Goal: Information Seeking & Learning: Check status

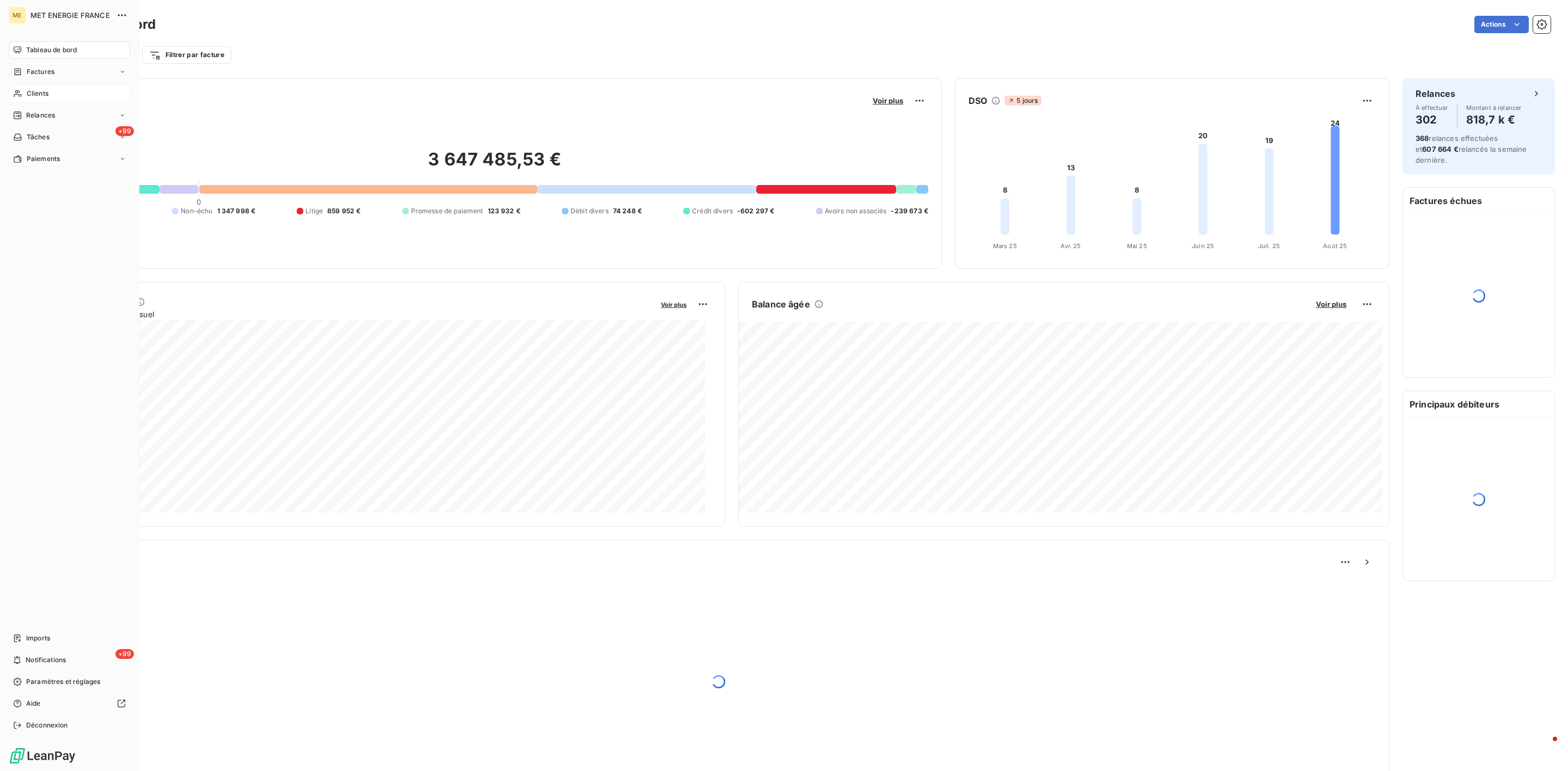
click at [23, 88] on div "Clients" at bounding box center [69, 93] width 121 height 17
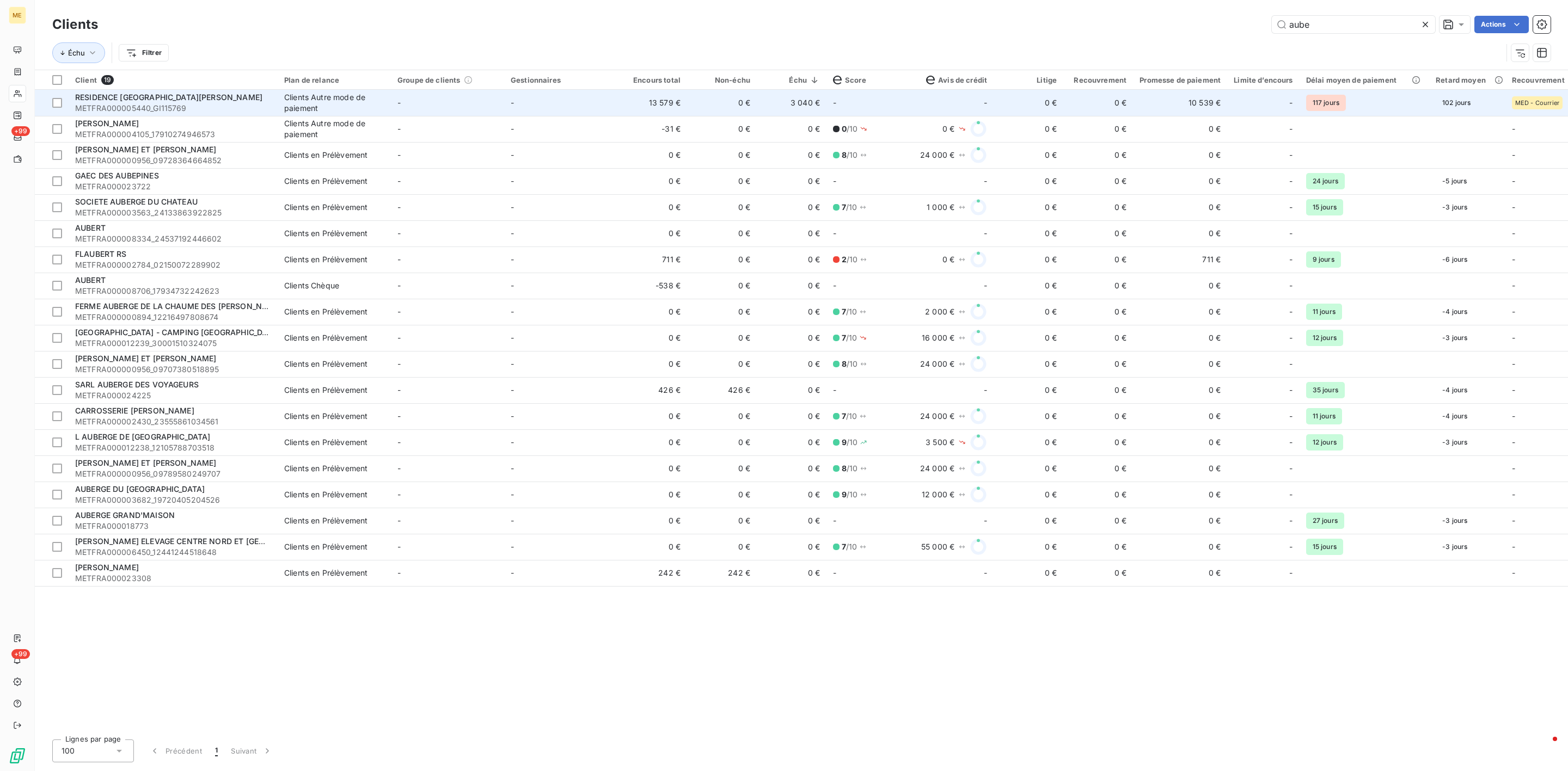
type input "aube"
click at [626, 113] on td "13 579 €" at bounding box center [653, 103] width 70 height 26
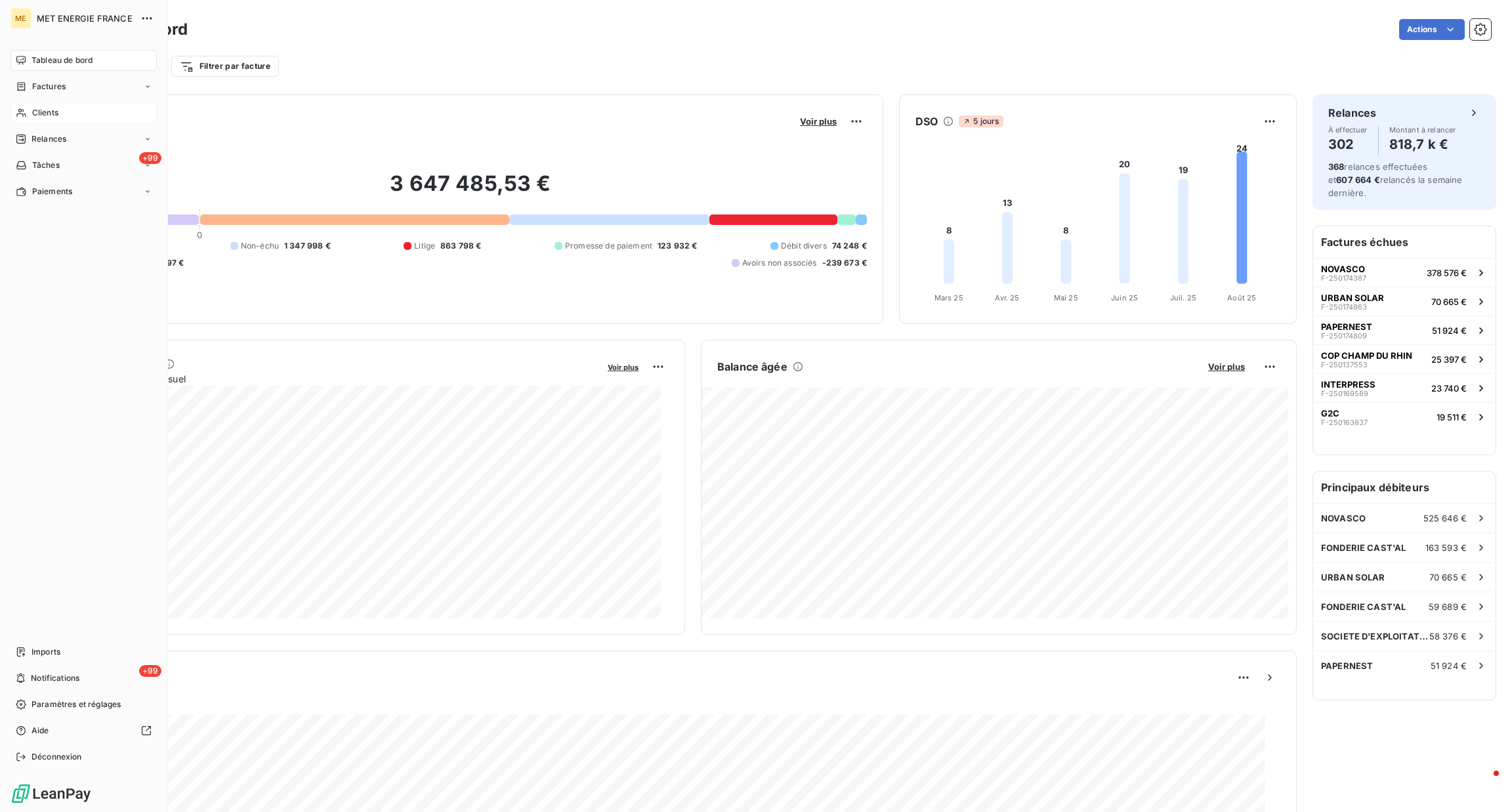
click at [25, 114] on icon at bounding box center [21, 112] width 9 height 8
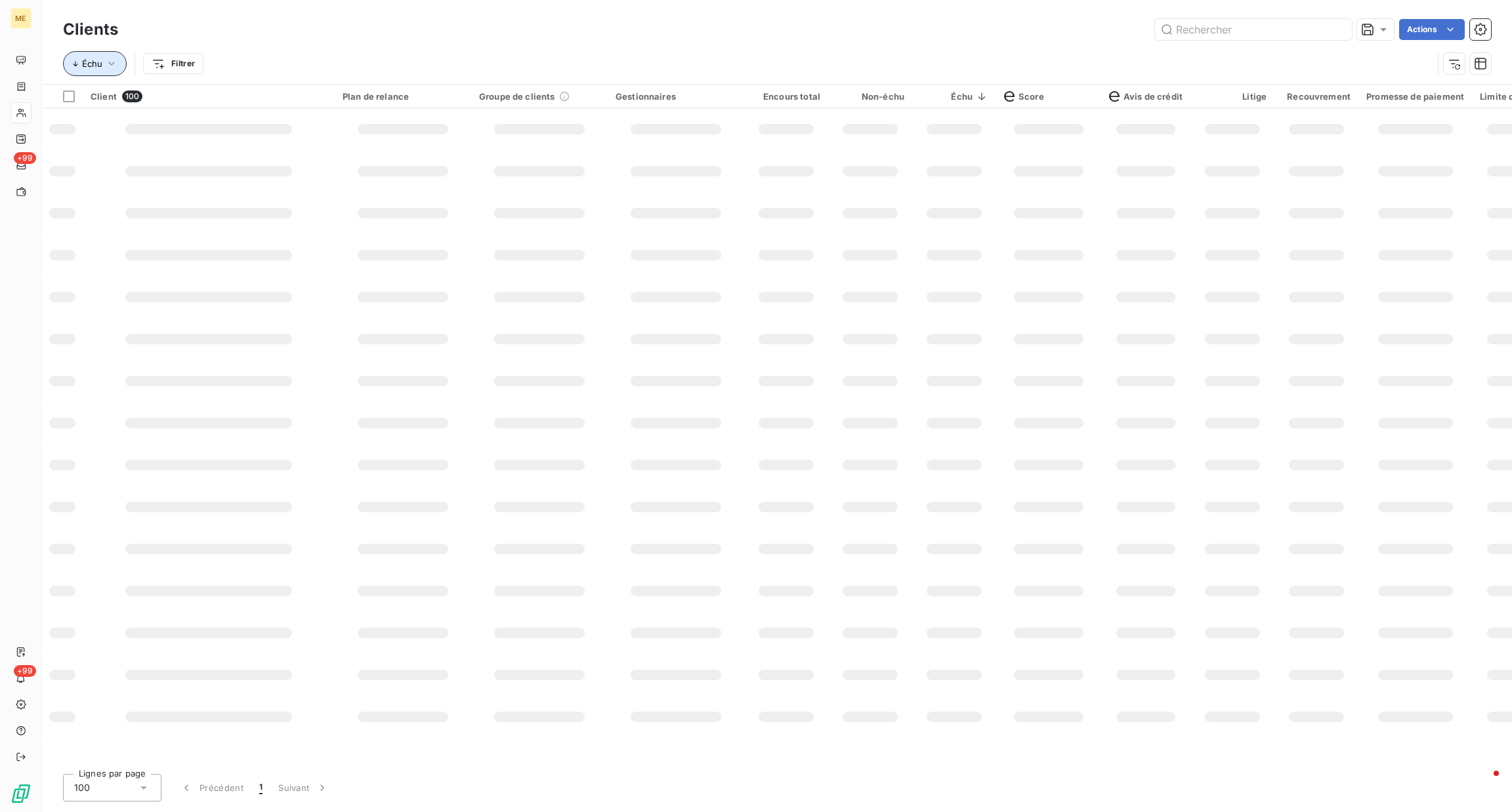
click at [91, 72] on button "Échu" at bounding box center [95, 63] width 64 height 25
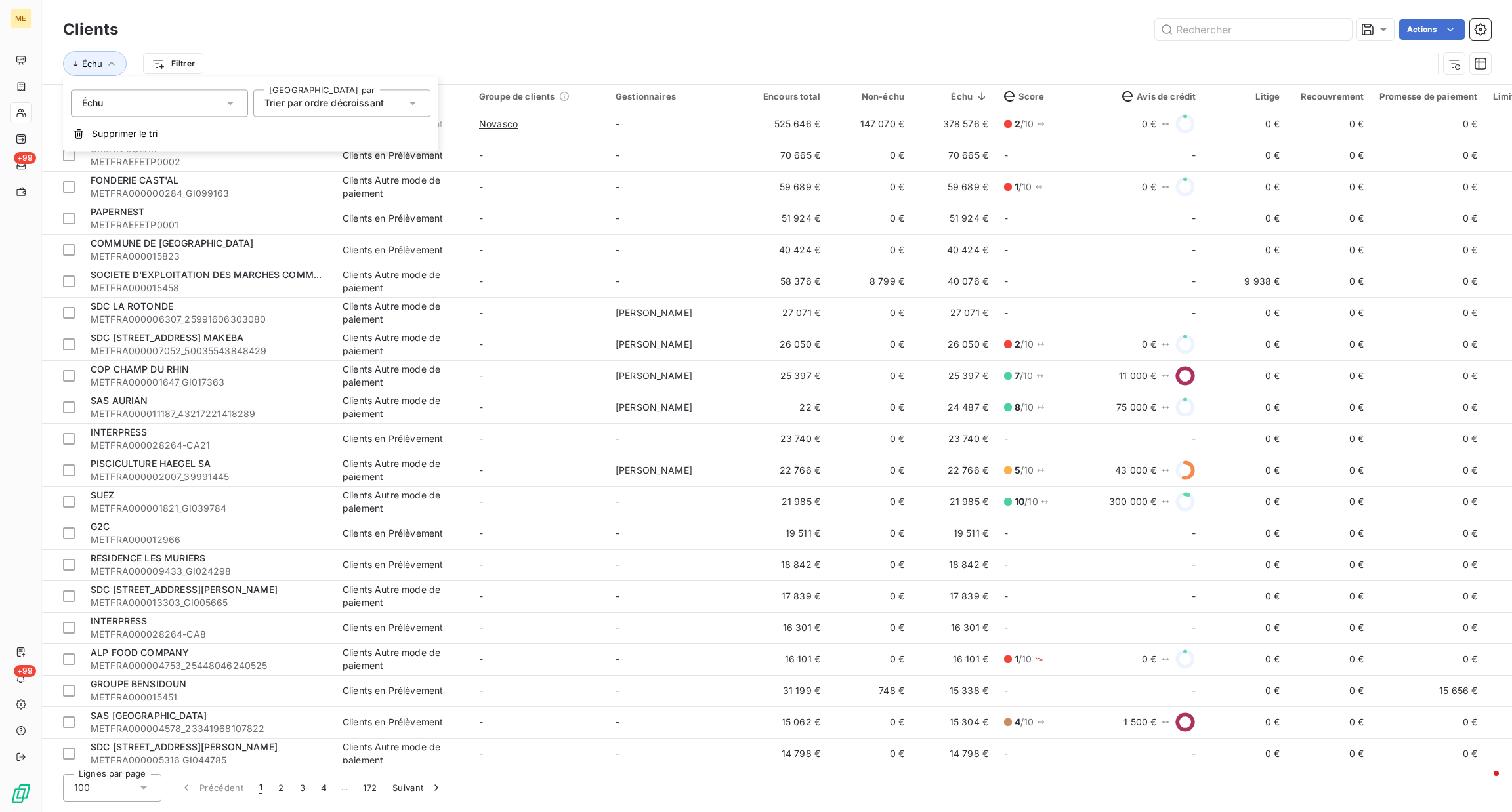
click at [143, 110] on div "Échu" at bounding box center [160, 103] width 177 height 27
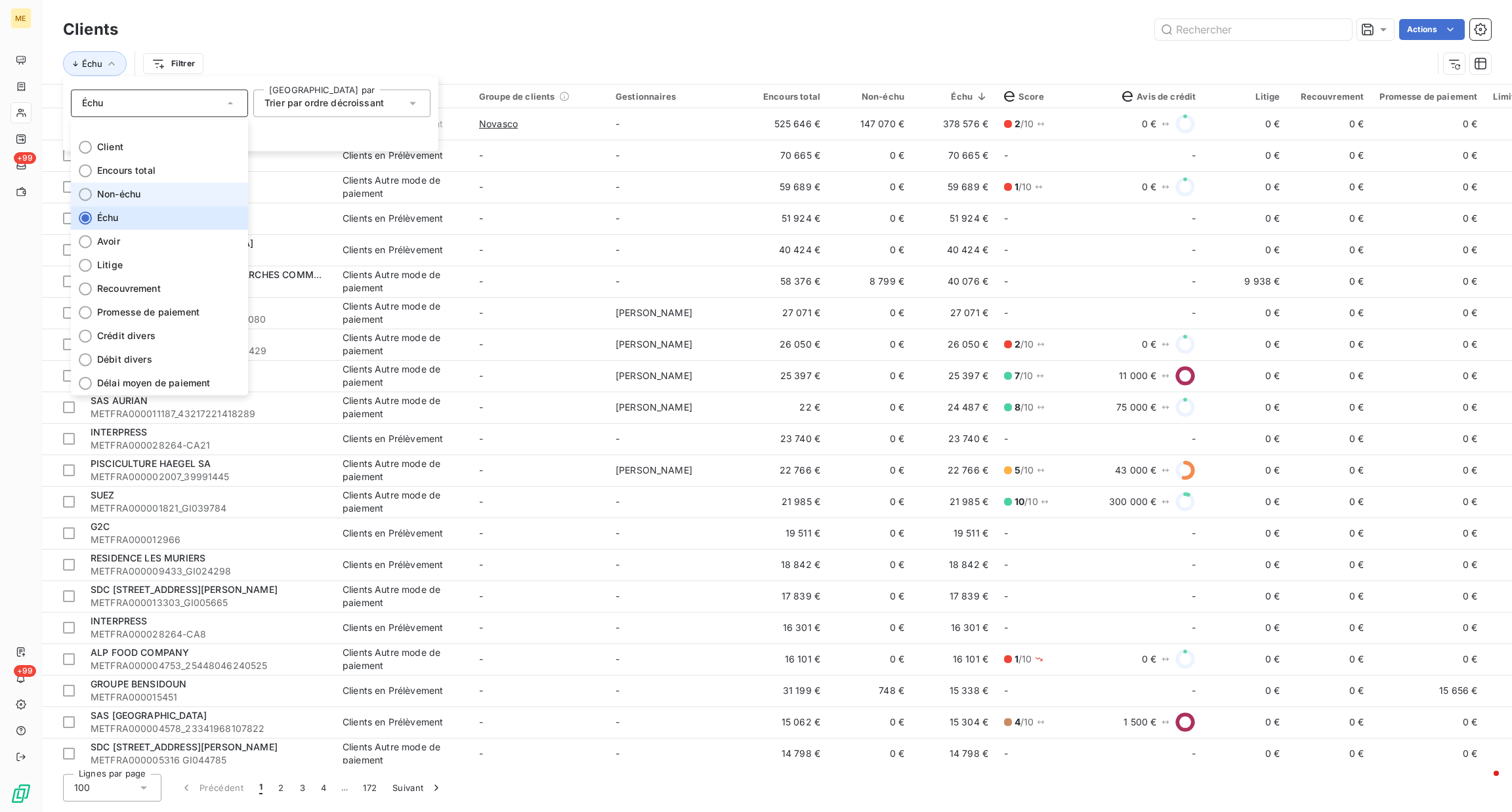
click at [136, 194] on span "Non-échu" at bounding box center [118, 194] width 43 height 13
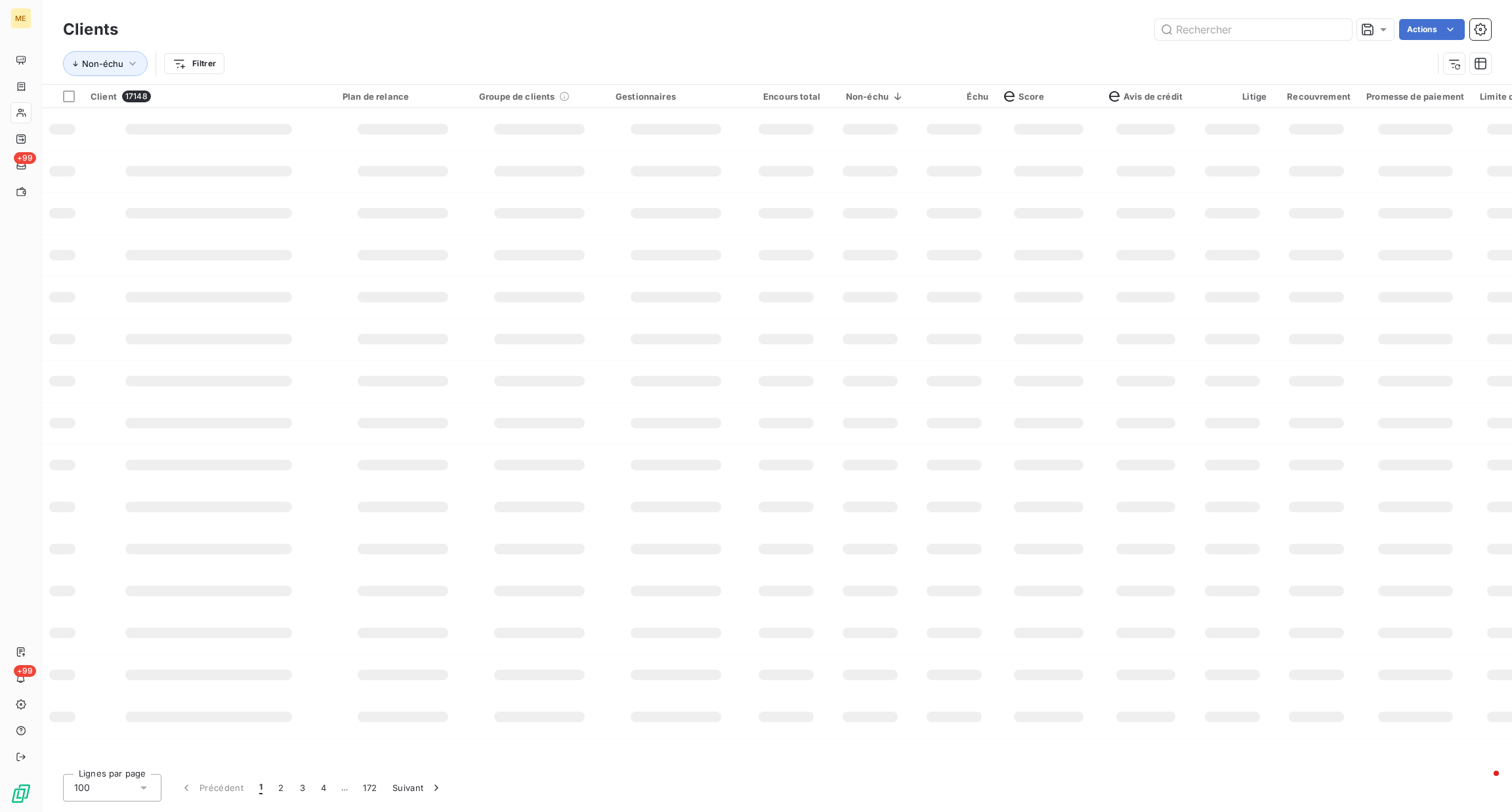
drag, startPoint x: 738, startPoint y: 29, endPoint x: 745, endPoint y: 35, distance: 9.2
click at [745, 35] on div "Actions" at bounding box center [813, 29] width 1358 height 21
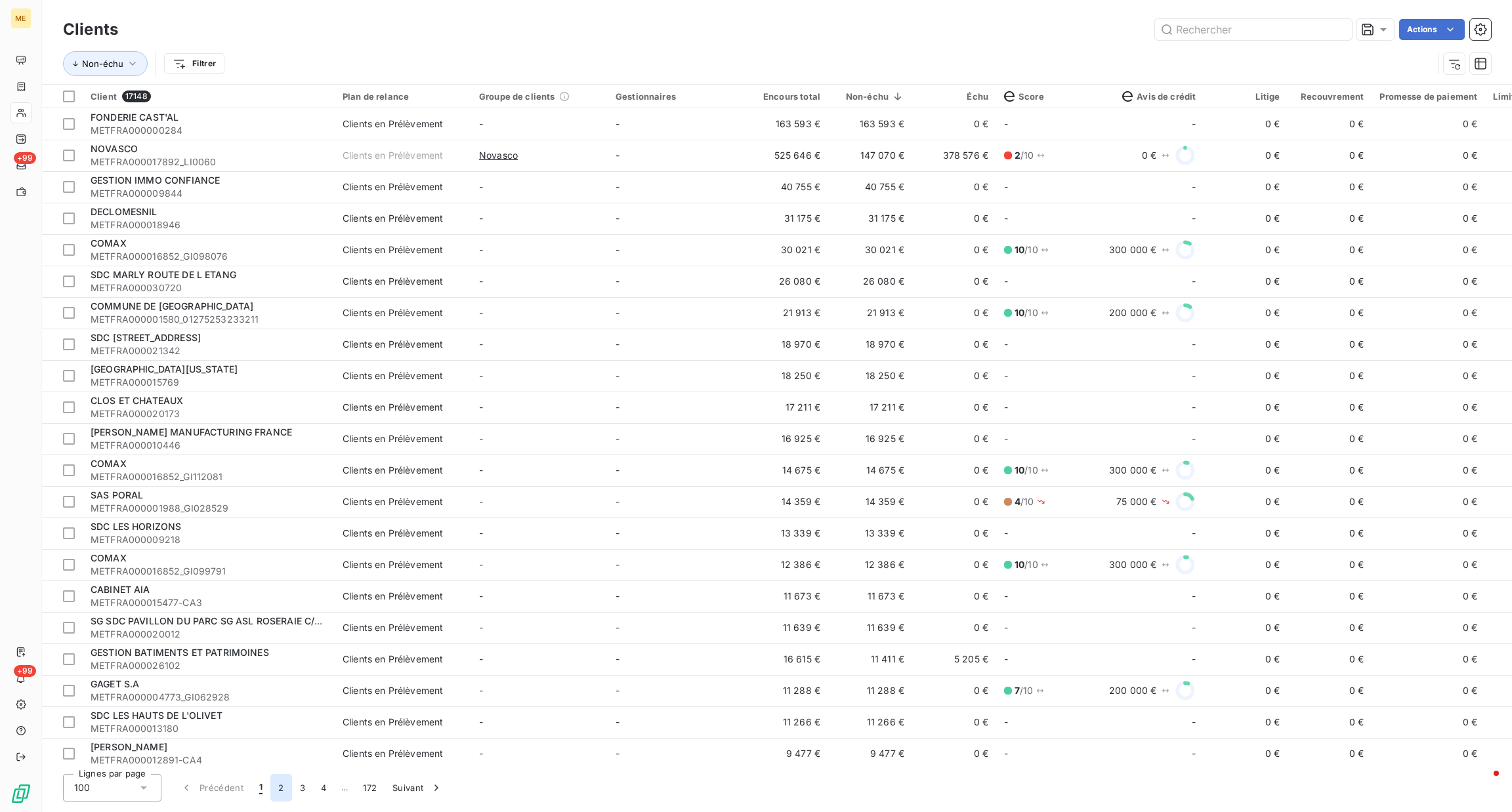
click at [281, 785] on button "2" at bounding box center [280, 788] width 21 height 27
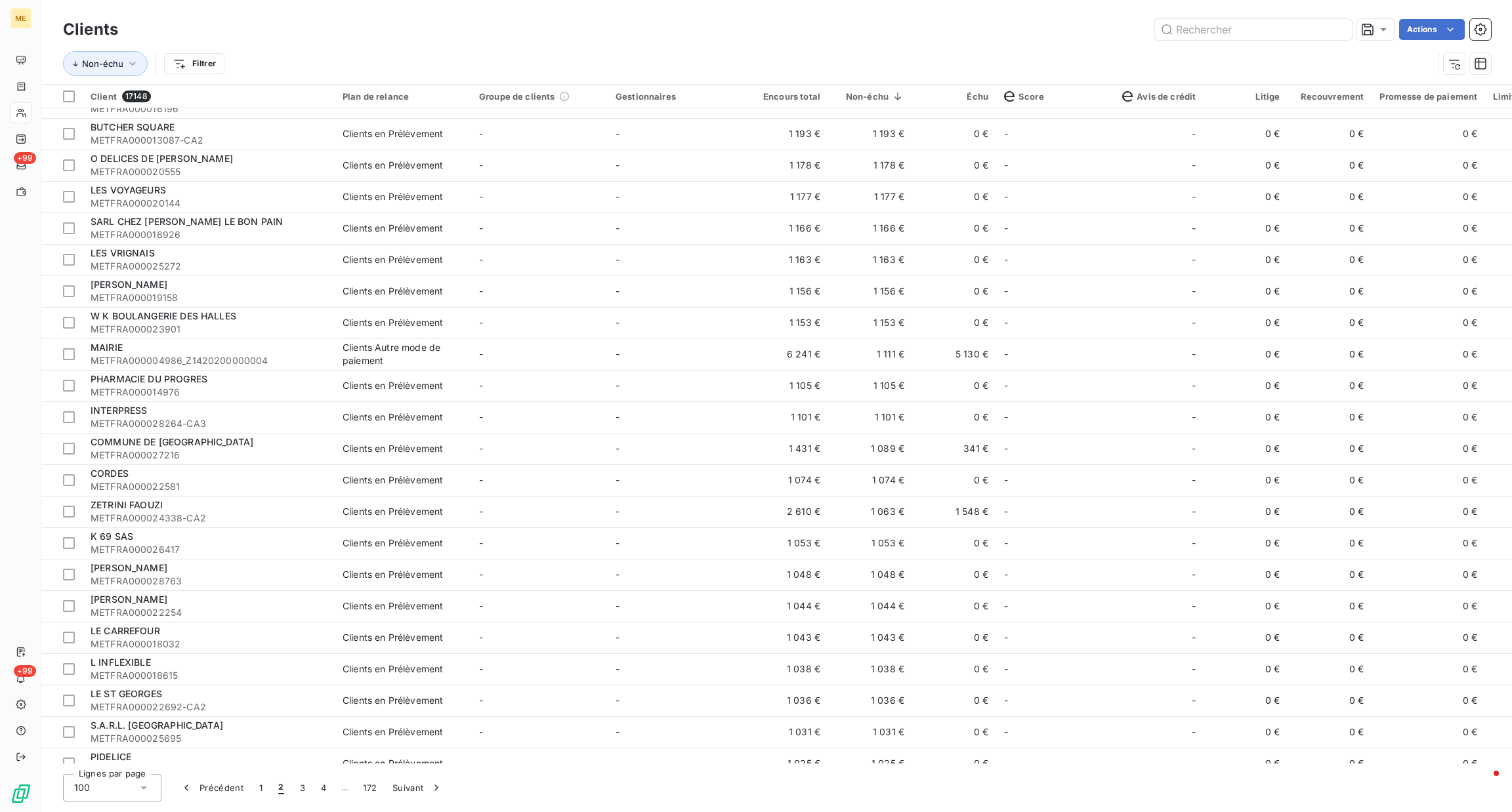
scroll to position [2499, 0]
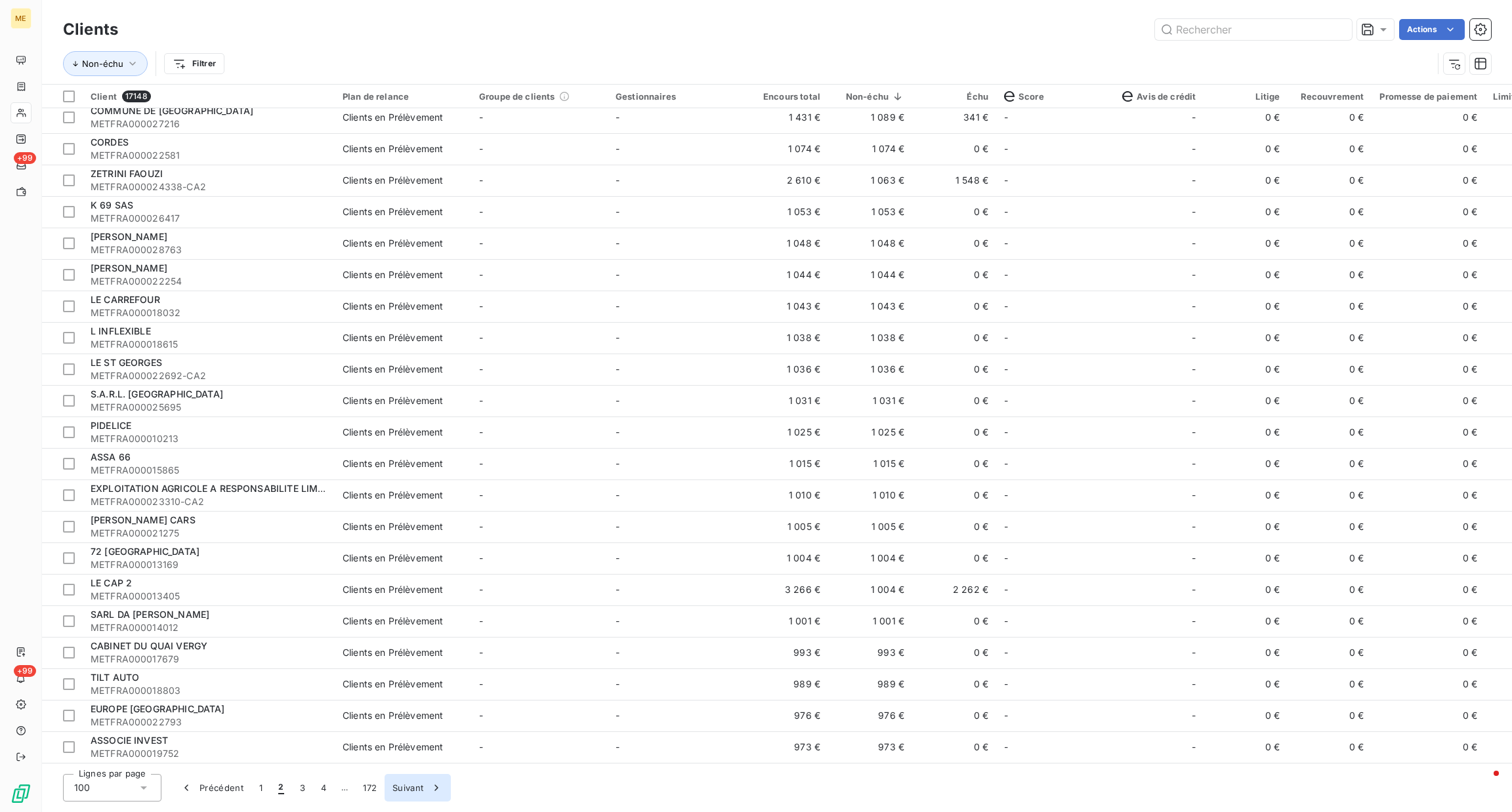
click at [393, 793] on button "Suivant" at bounding box center [418, 788] width 67 height 27
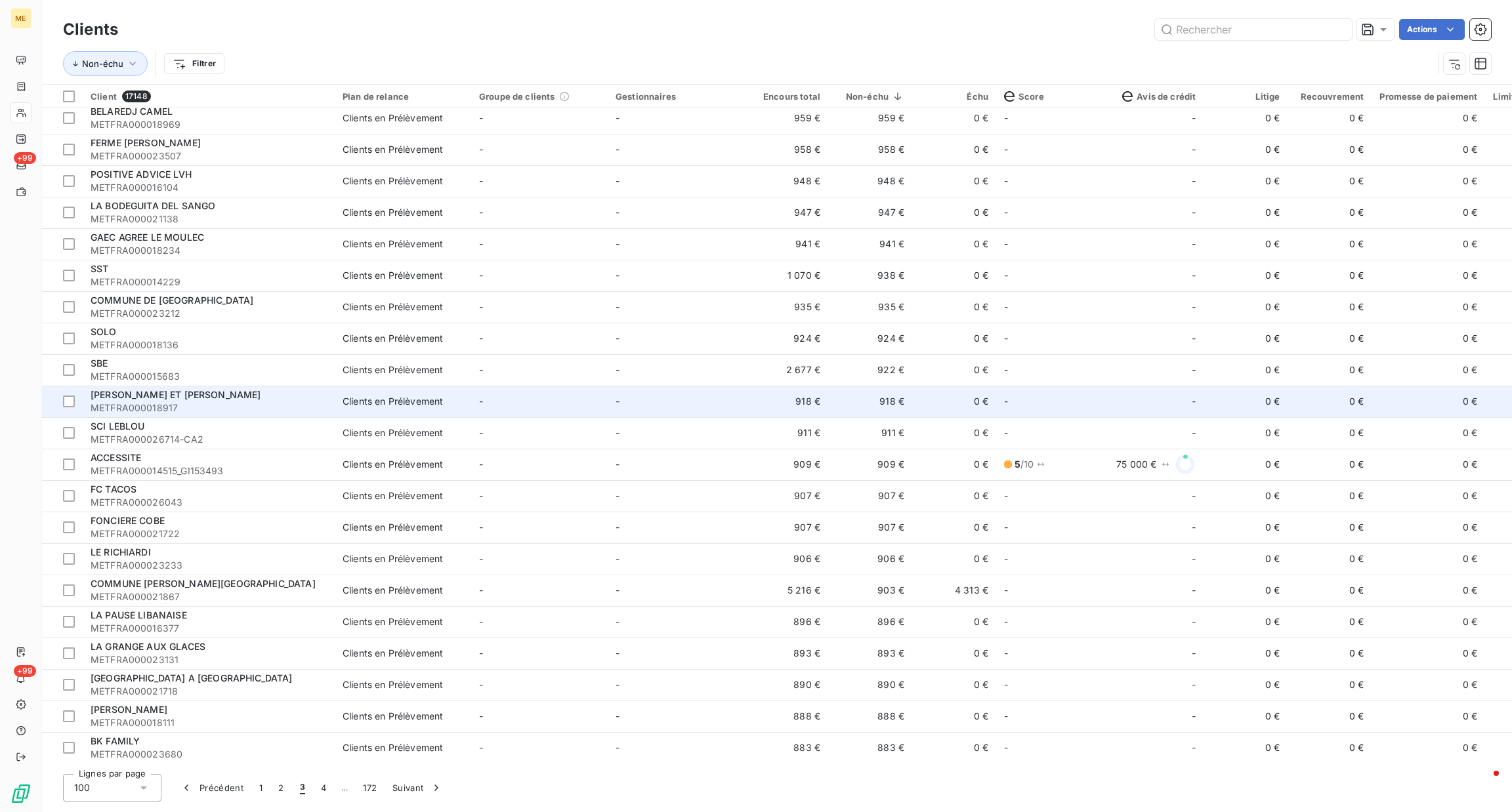
scroll to position [0, 0]
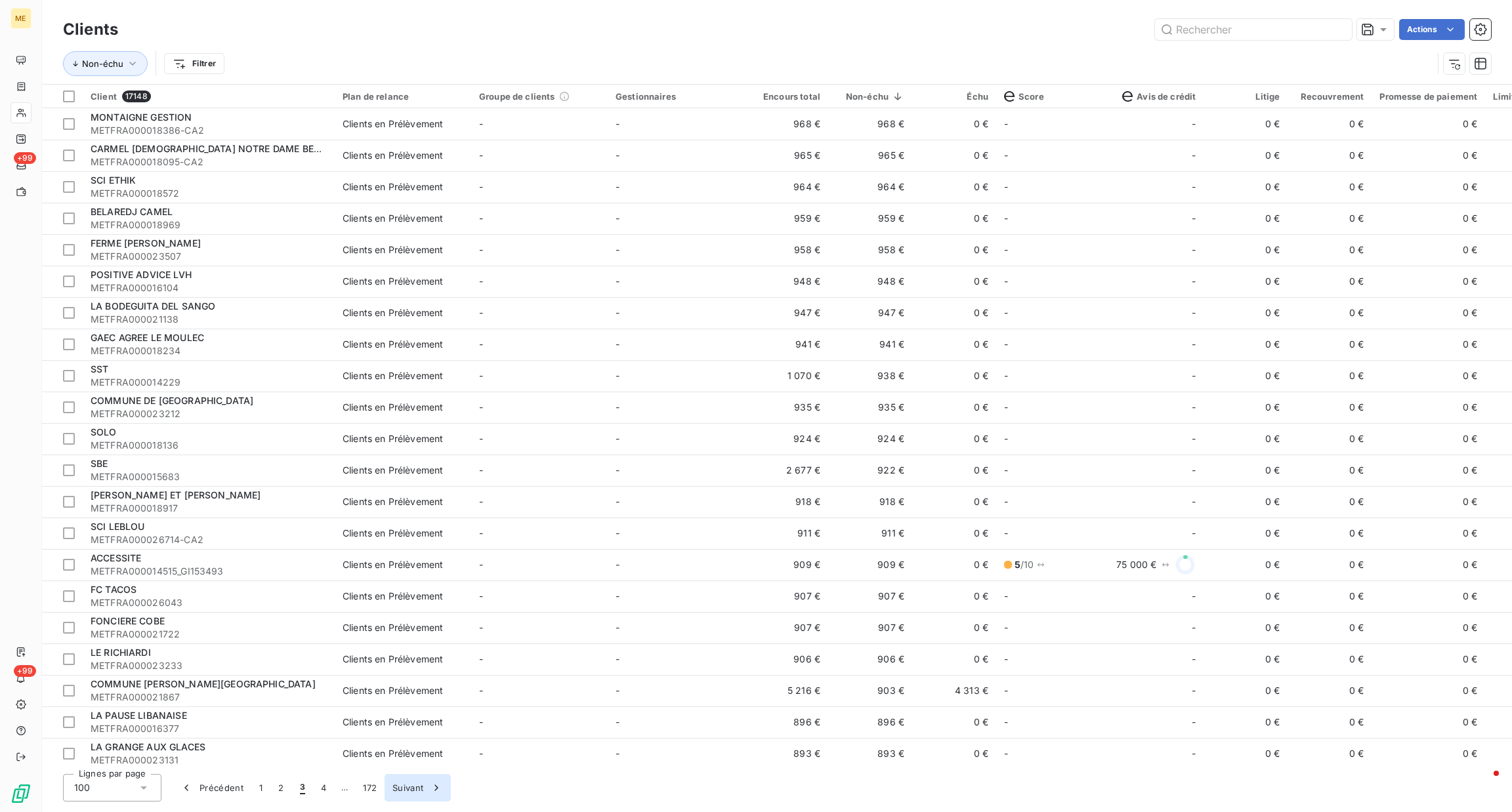
click at [417, 791] on button "Suivant" at bounding box center [418, 788] width 67 height 27
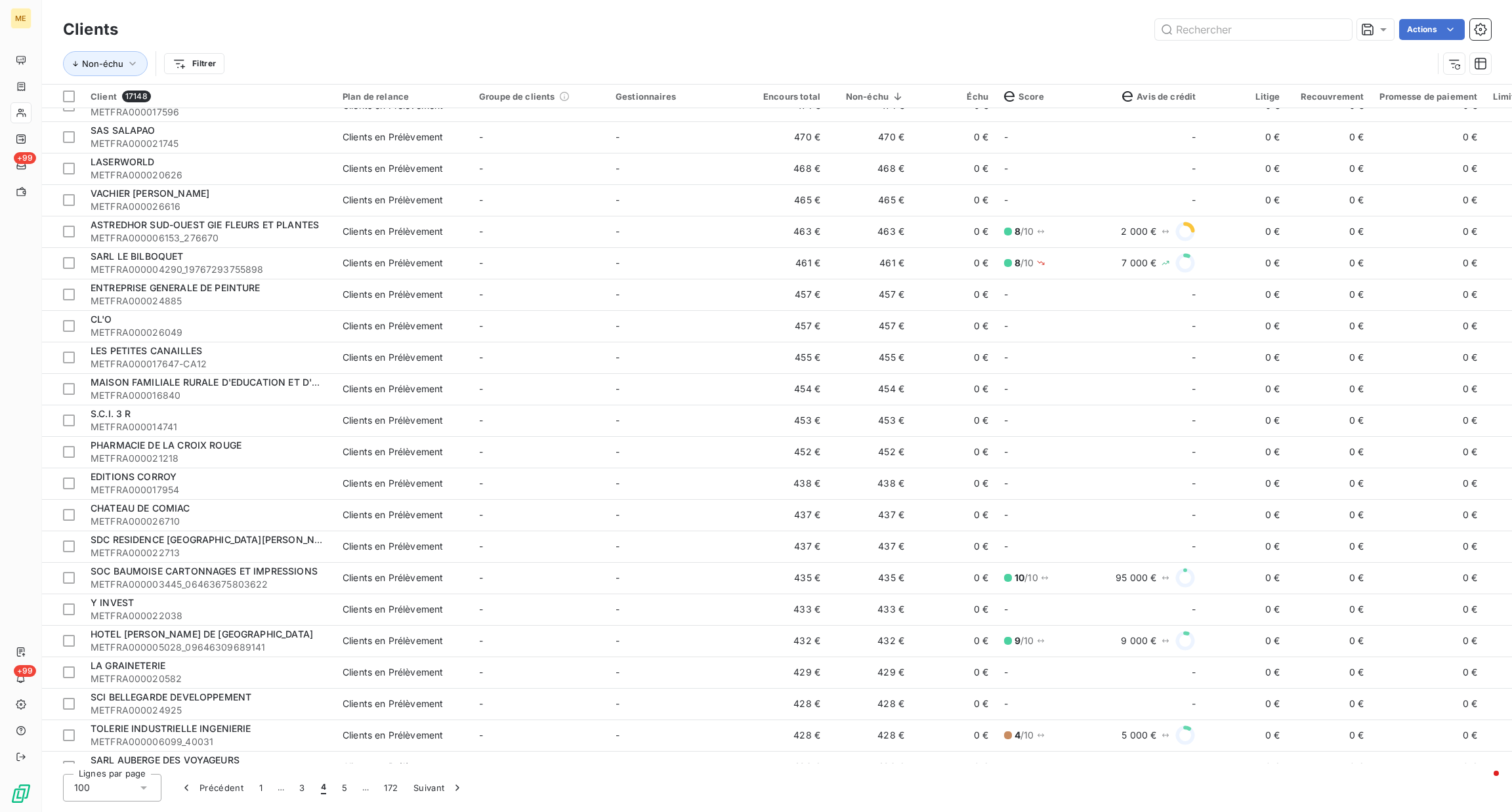
scroll to position [2499, 0]
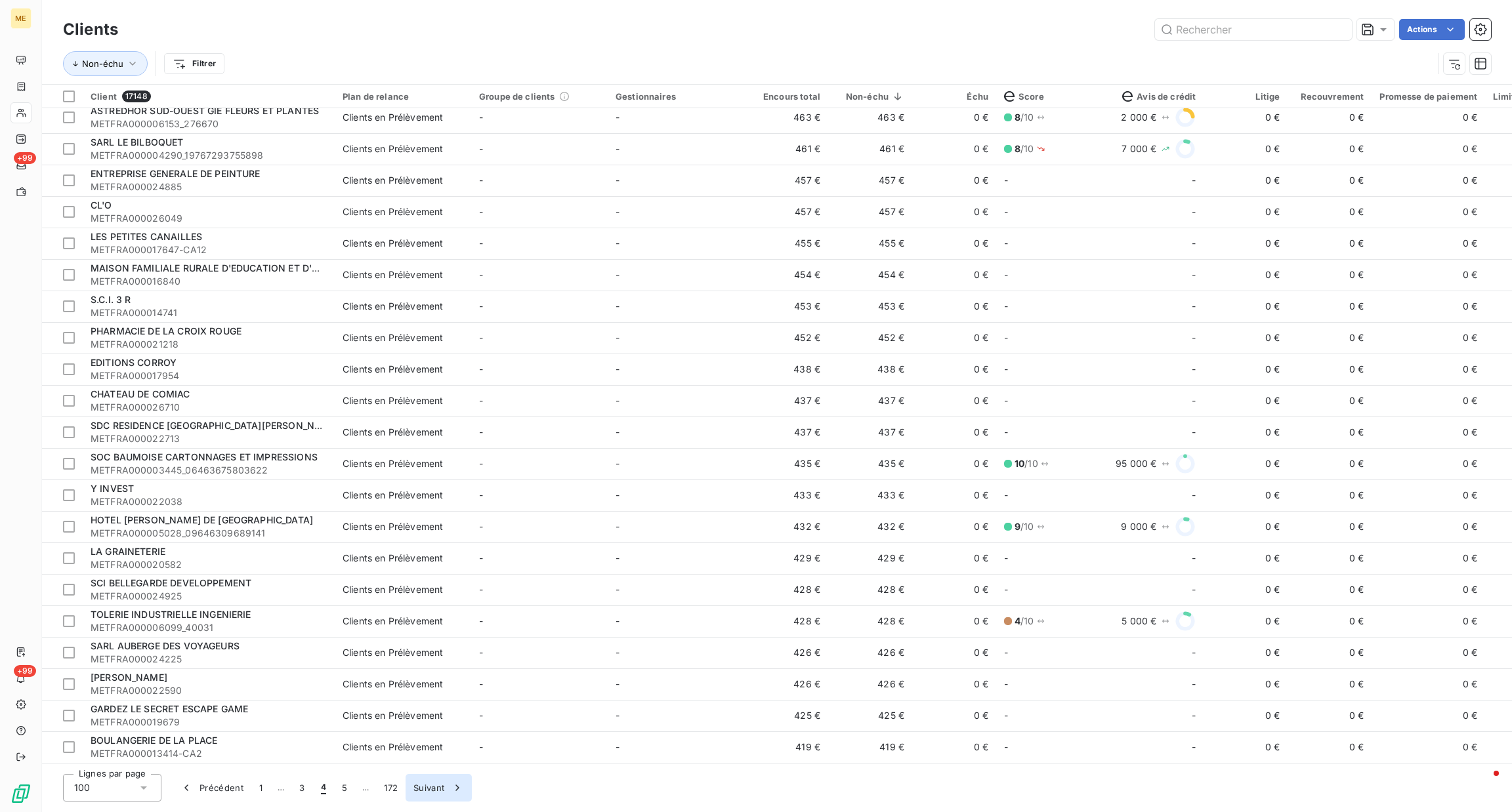
click at [430, 794] on button "Suivant" at bounding box center [439, 788] width 67 height 27
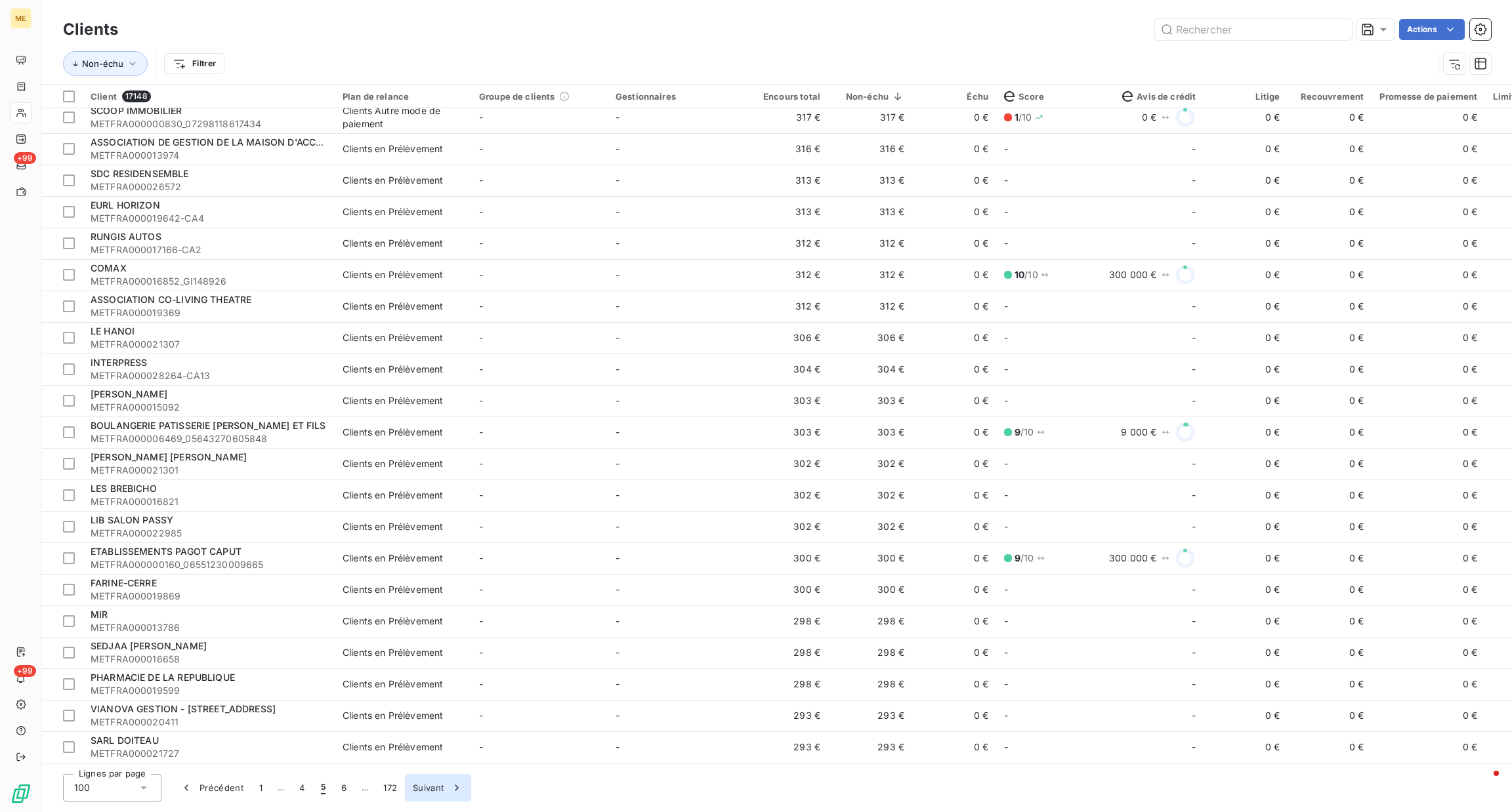
click at [448, 787] on div "button" at bounding box center [454, 788] width 20 height 13
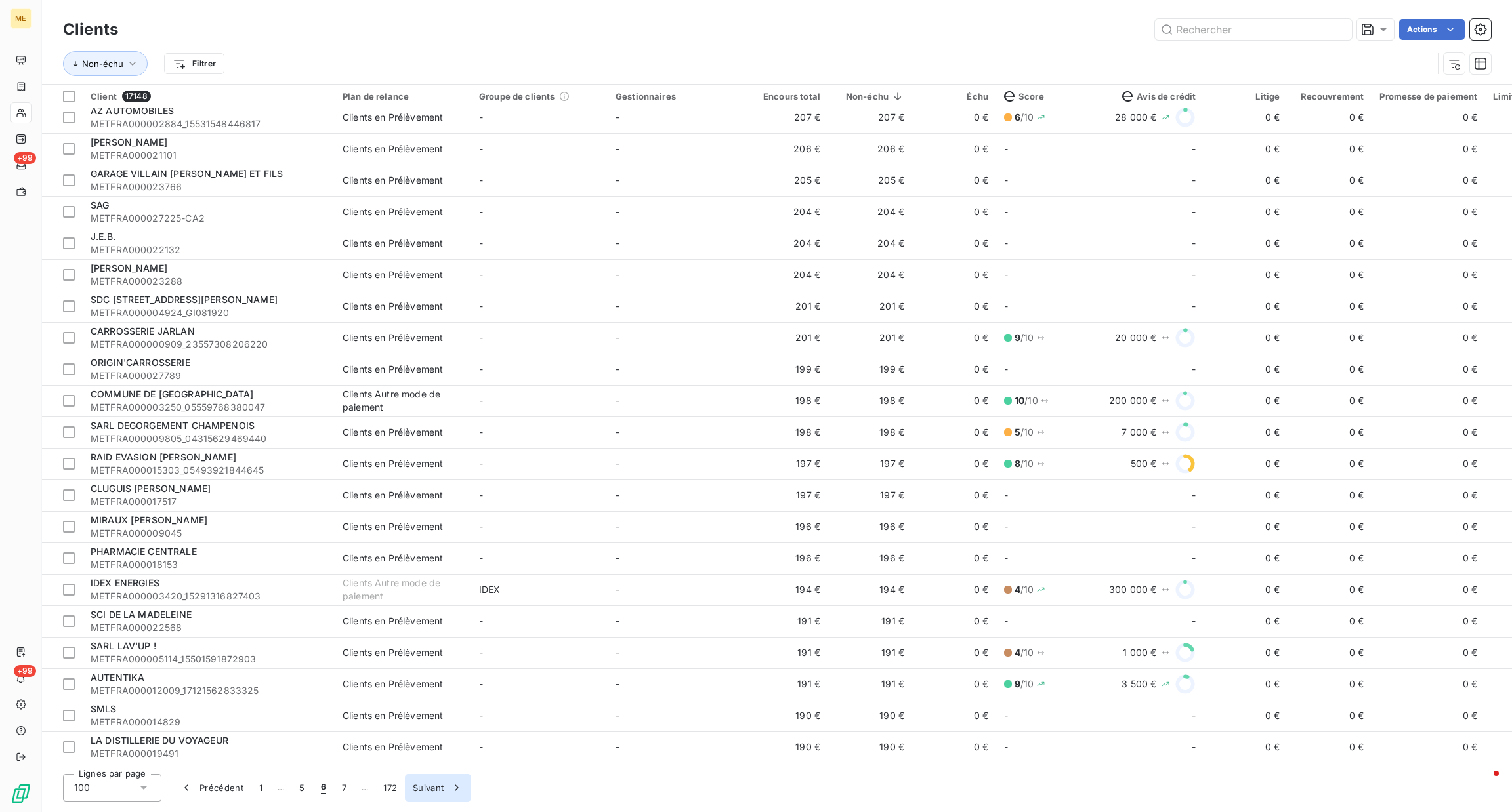
click at [458, 789] on icon "button" at bounding box center [458, 787] width 4 height 5
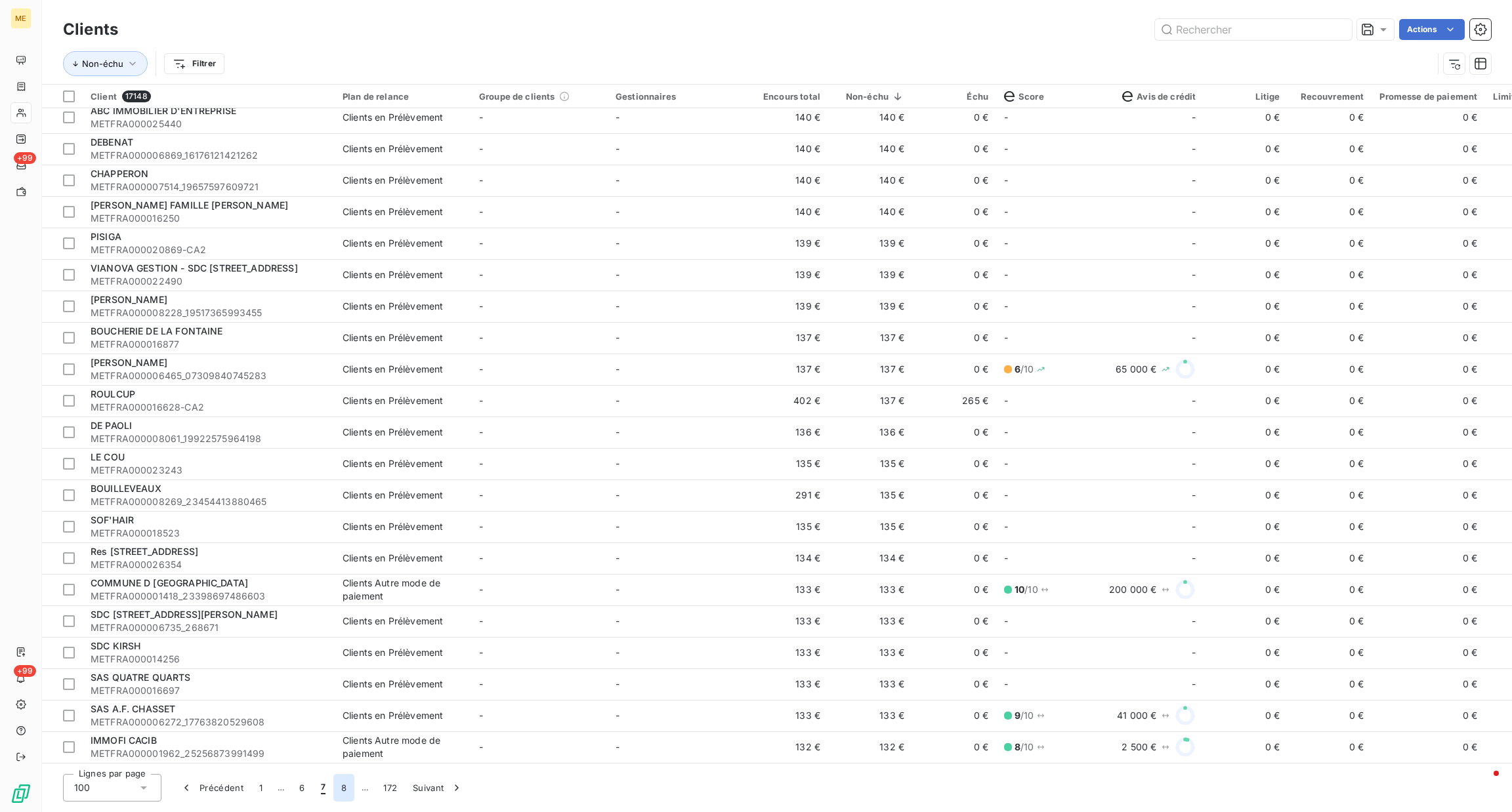
click at [345, 783] on button "8" at bounding box center [344, 788] width 21 height 27
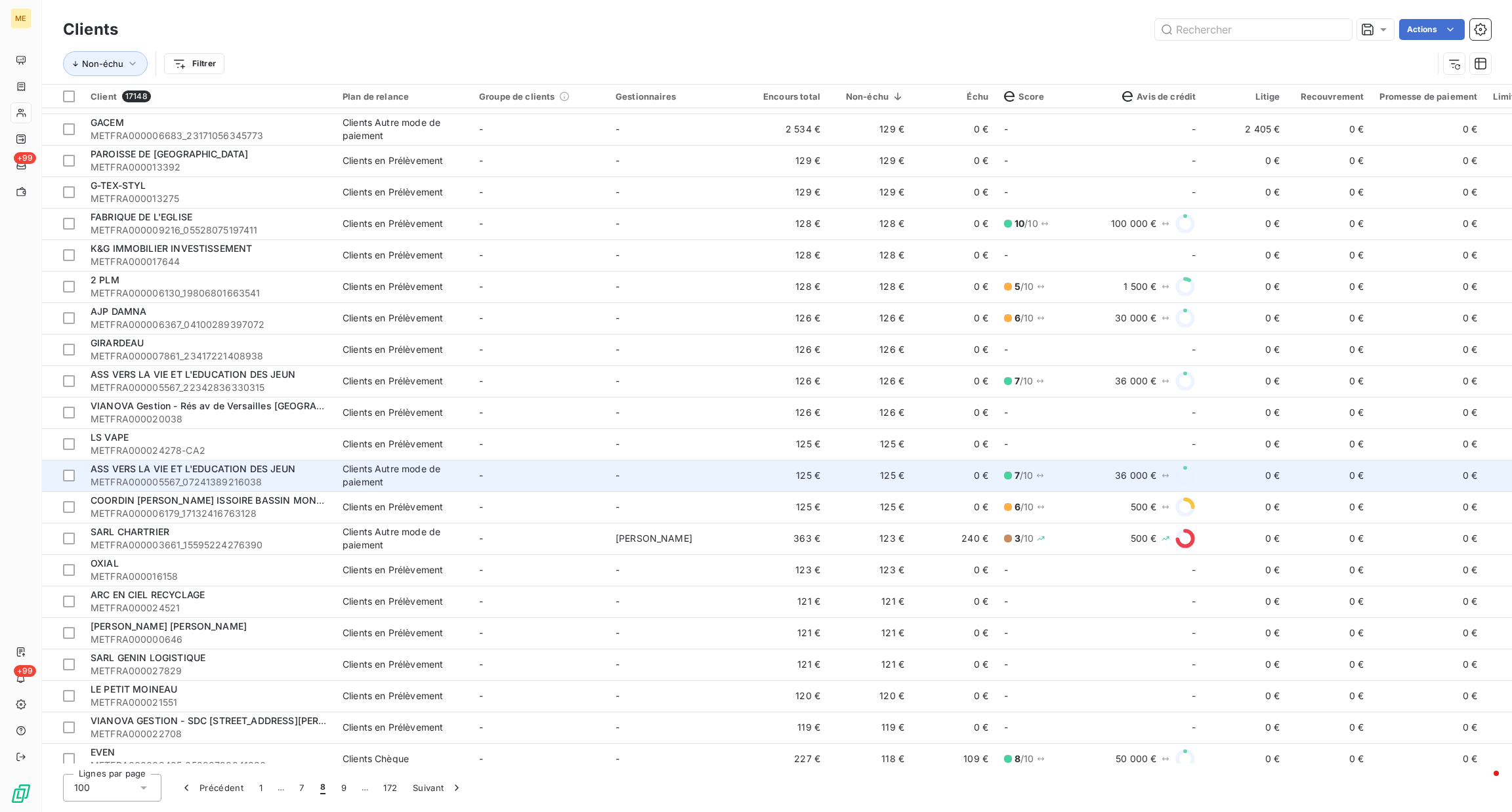
scroll to position [0, 0]
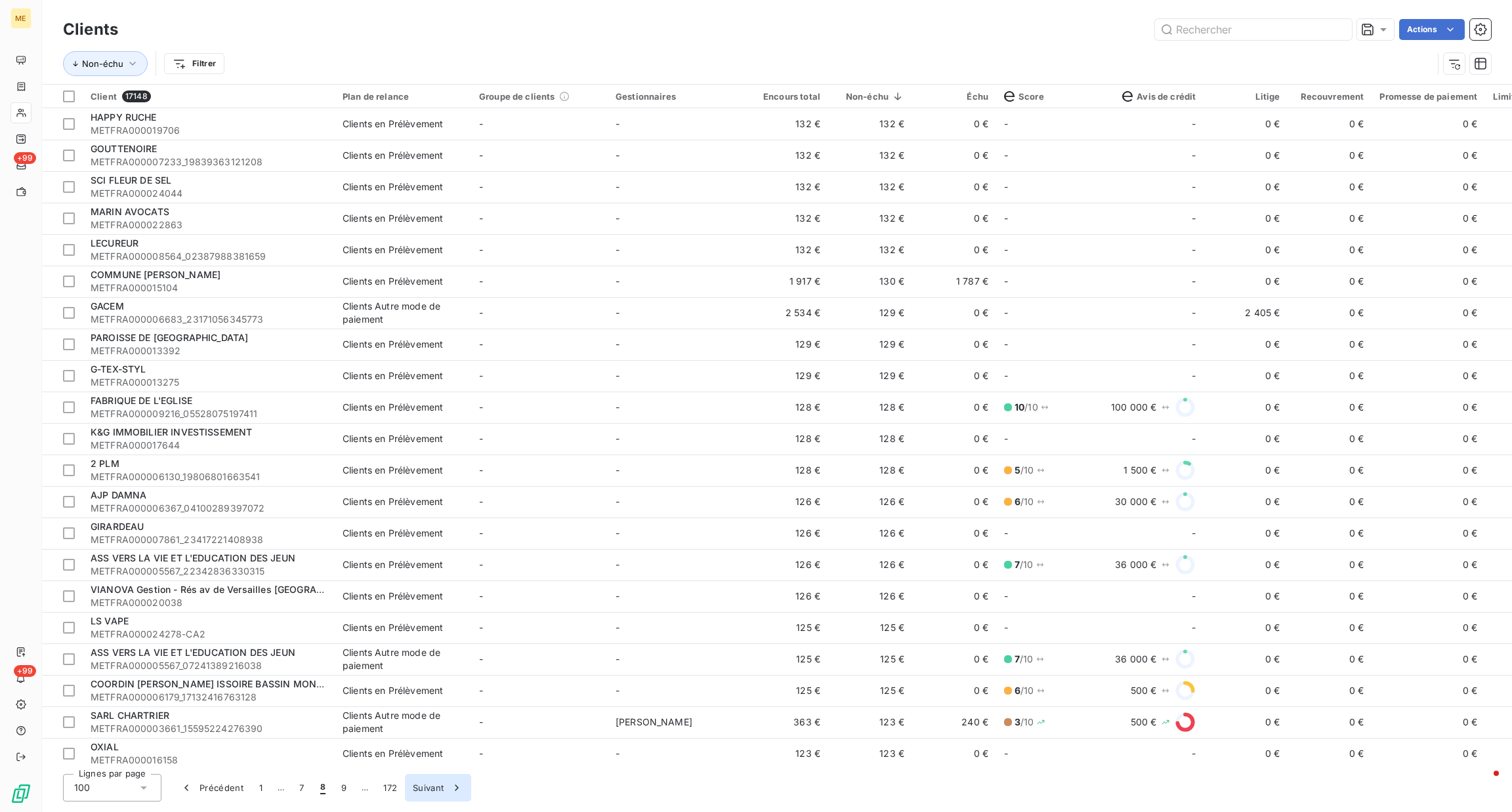
click at [417, 780] on button "Suivant" at bounding box center [438, 788] width 67 height 27
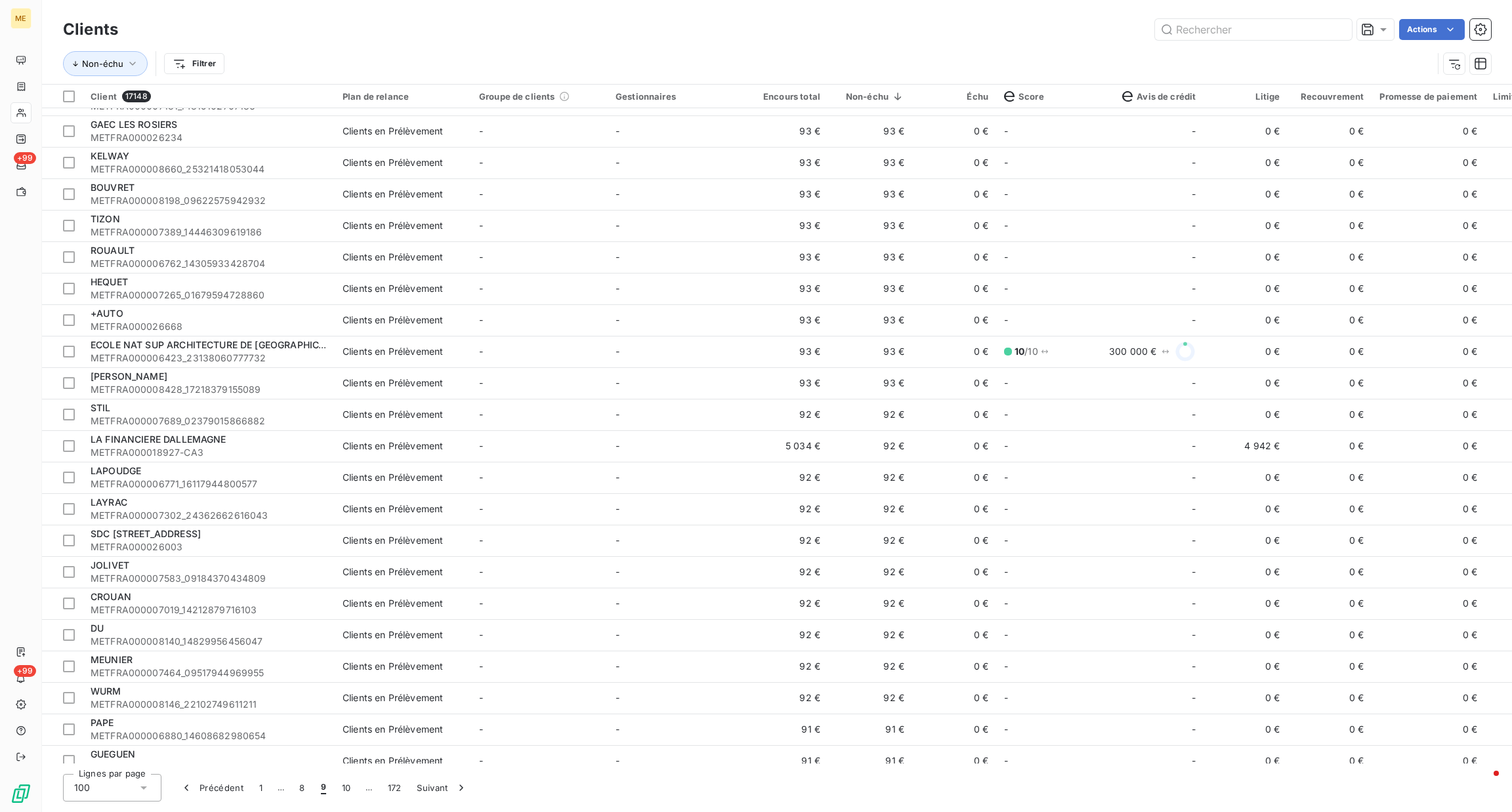
scroll to position [2499, 0]
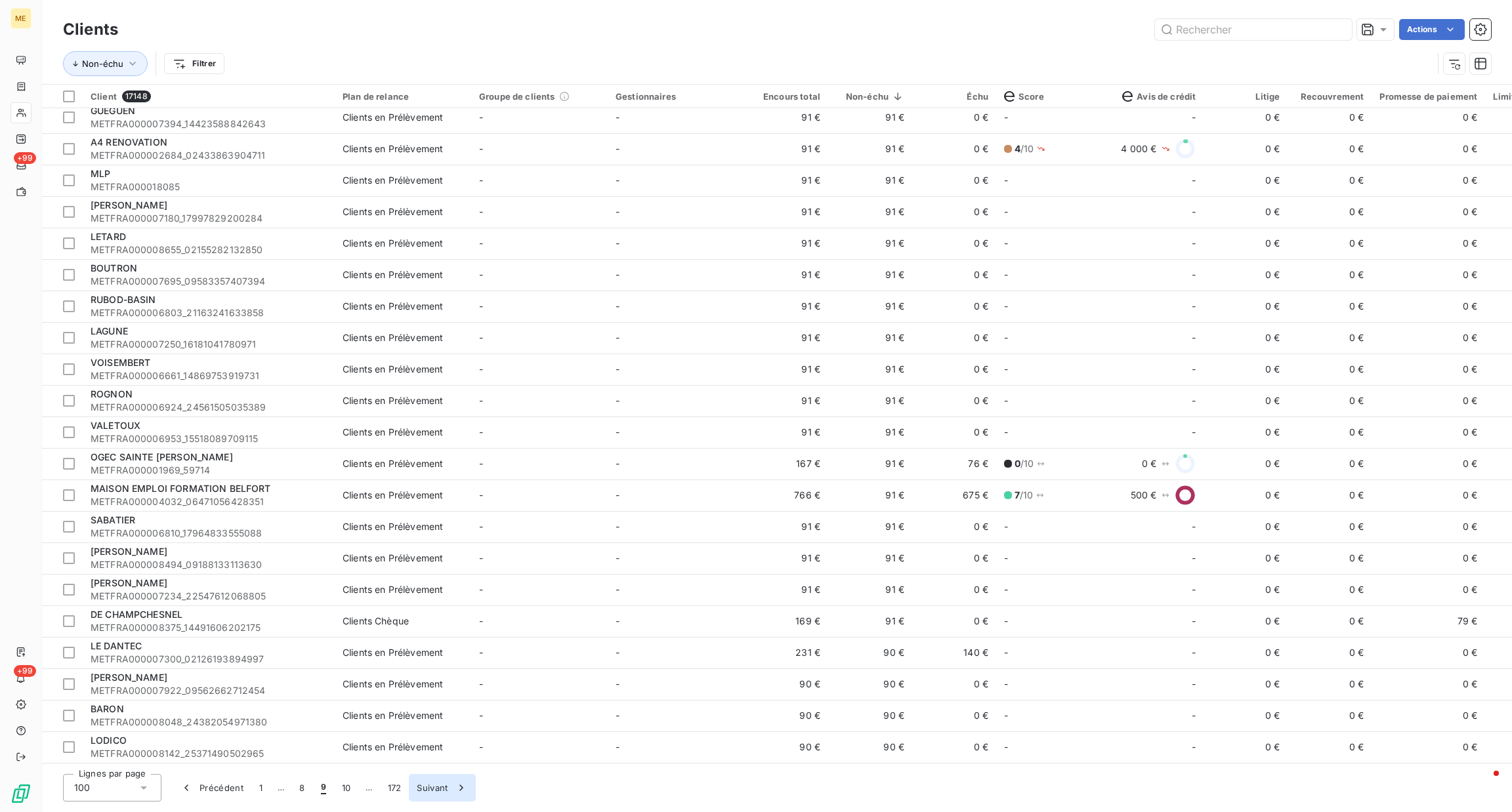
click at [453, 789] on div "button" at bounding box center [459, 788] width 20 height 13
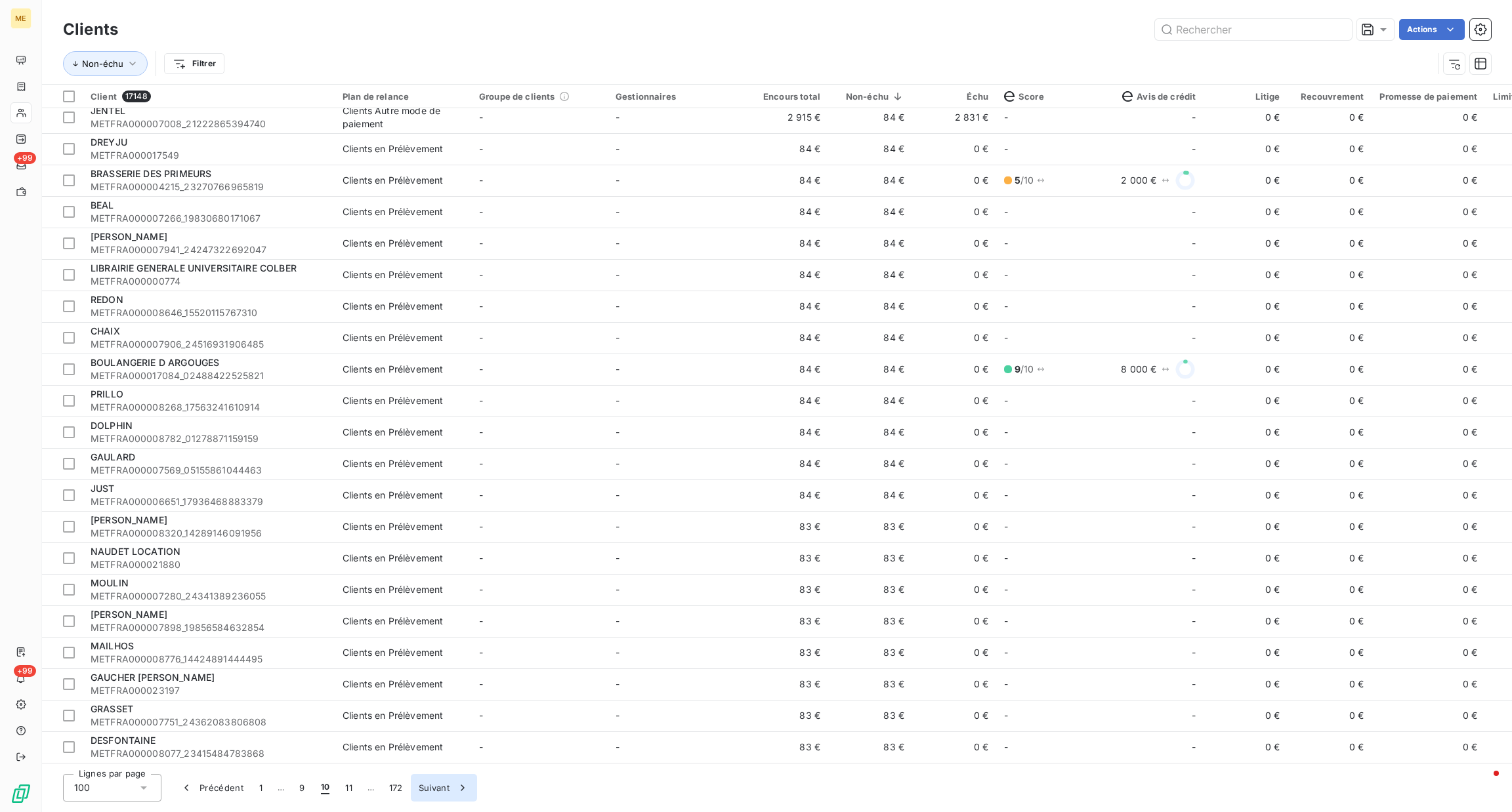
click at [451, 794] on div "button" at bounding box center [460, 788] width 20 height 13
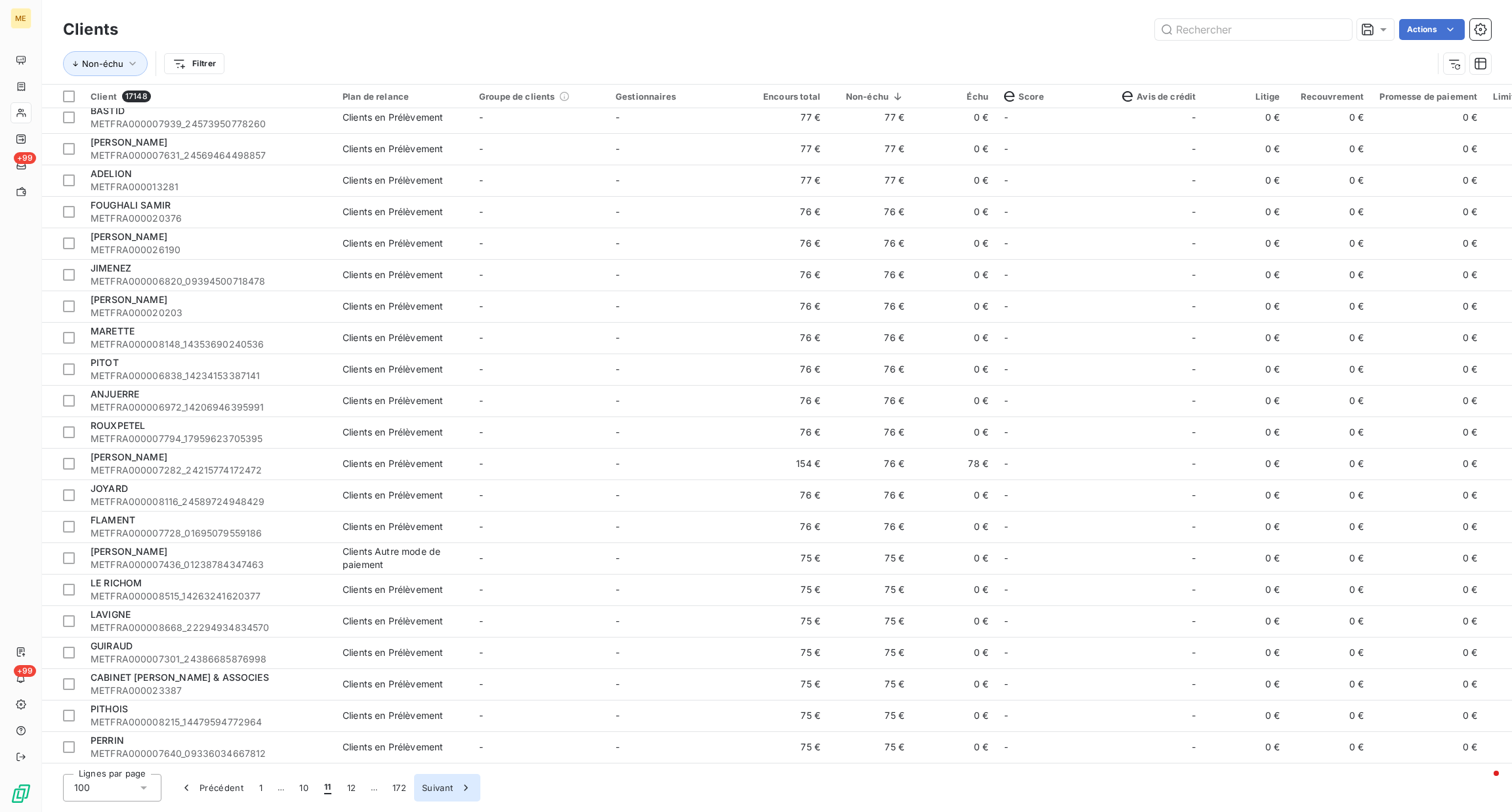
click at [435, 796] on button "Suivant" at bounding box center [447, 788] width 67 height 27
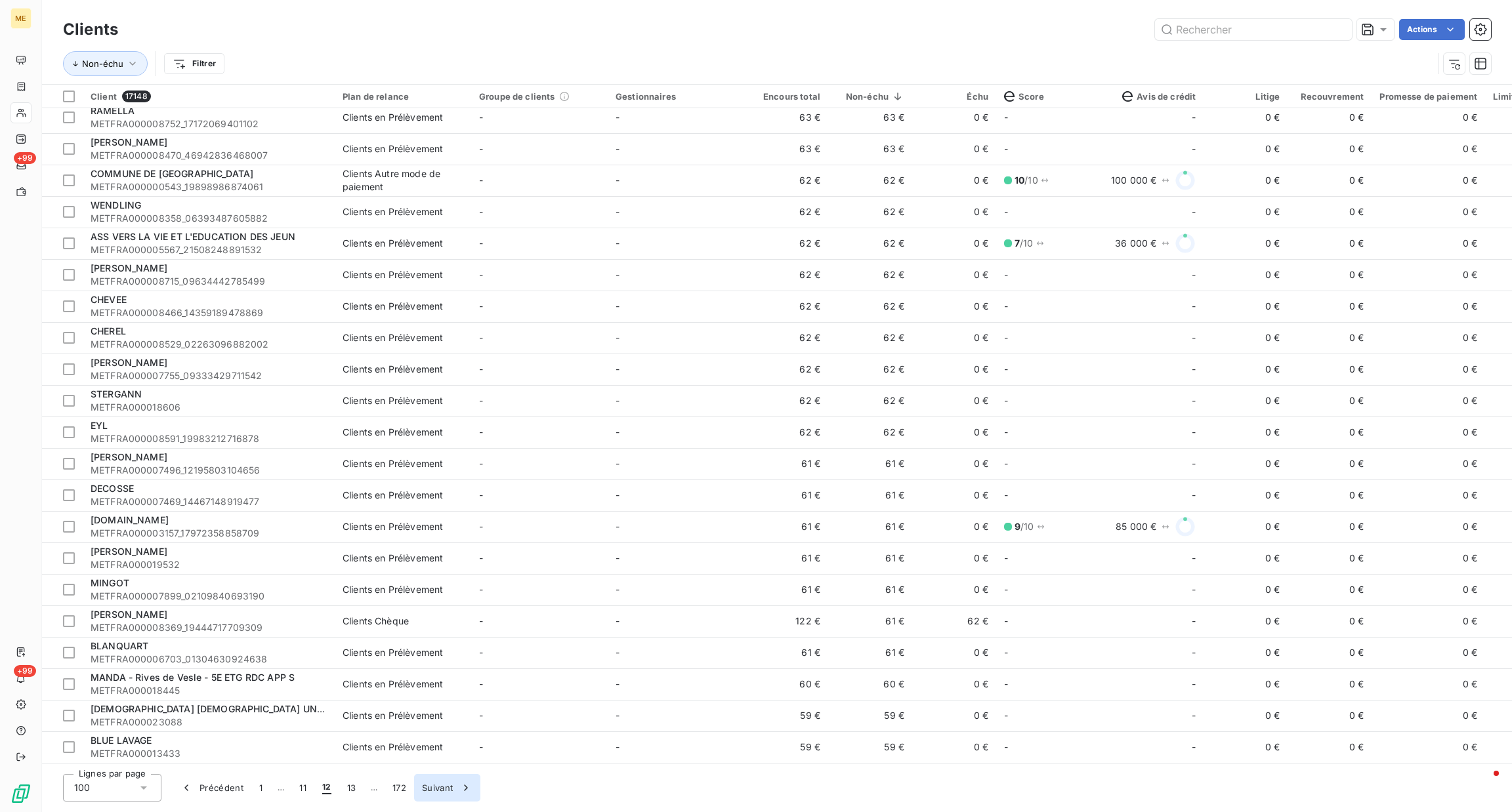
click at [460, 786] on icon "button" at bounding box center [466, 788] width 13 height 13
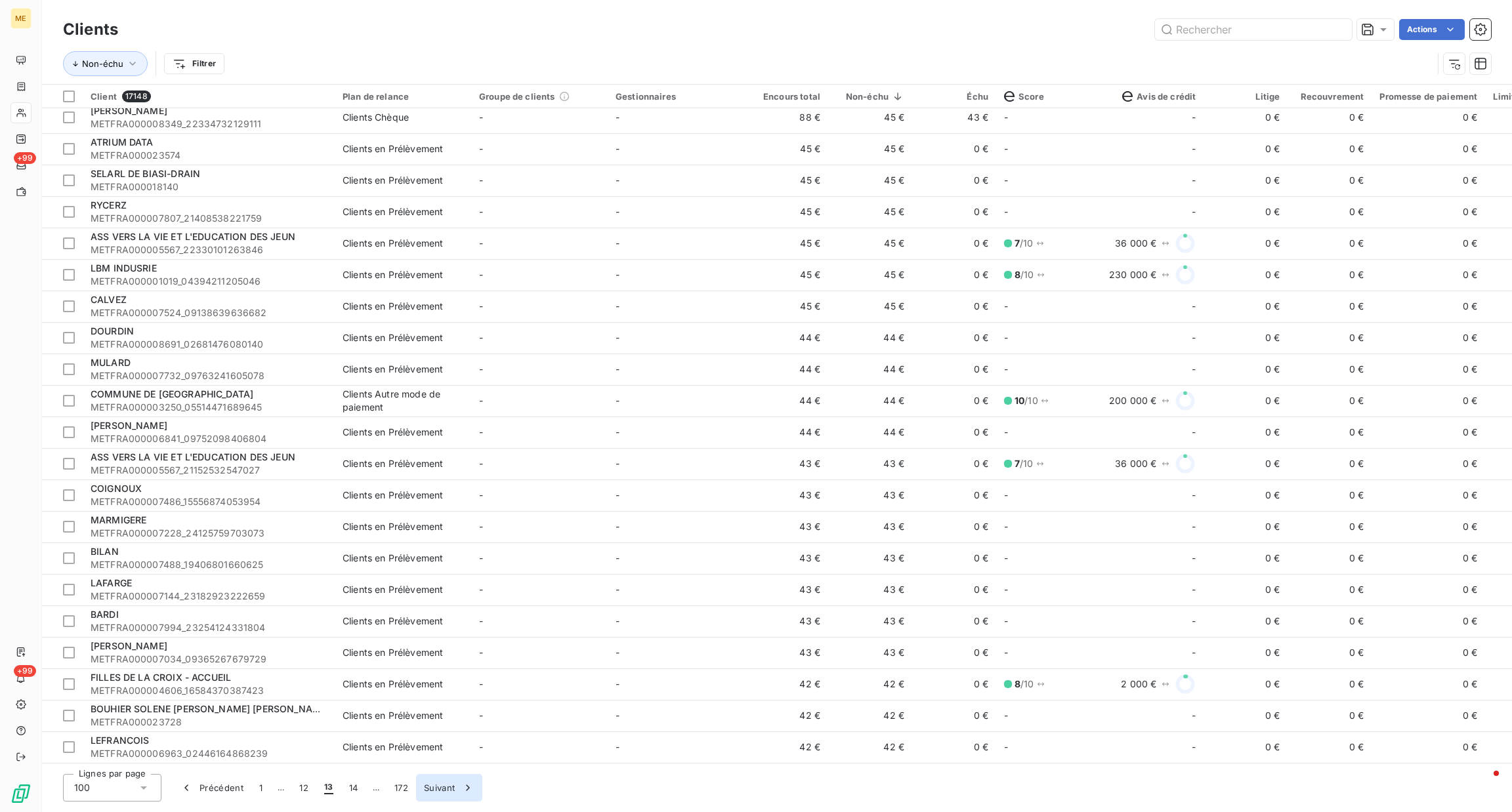
click at [417, 793] on button "Suivant" at bounding box center [449, 788] width 67 height 27
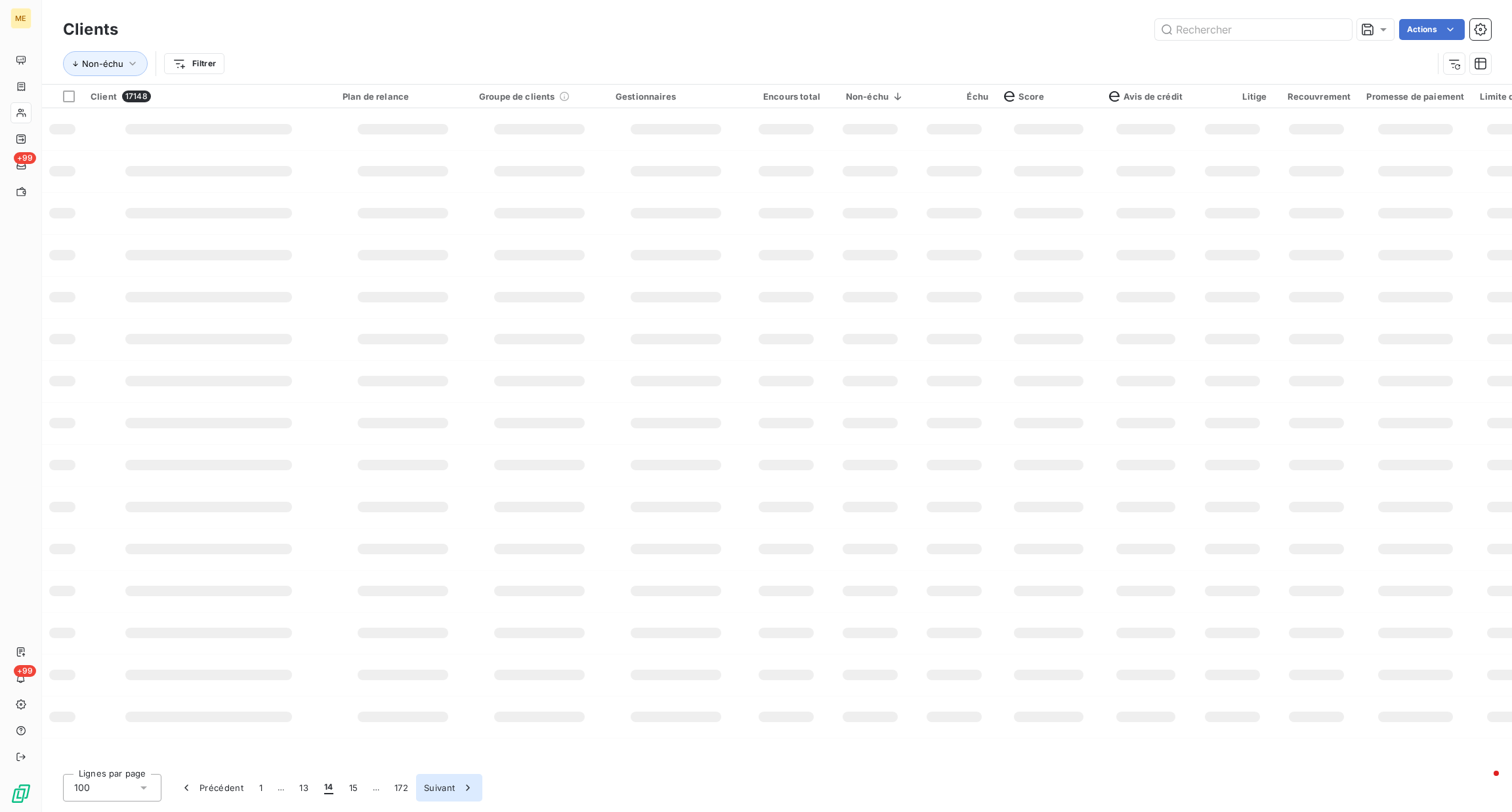
scroll to position [0, 0]
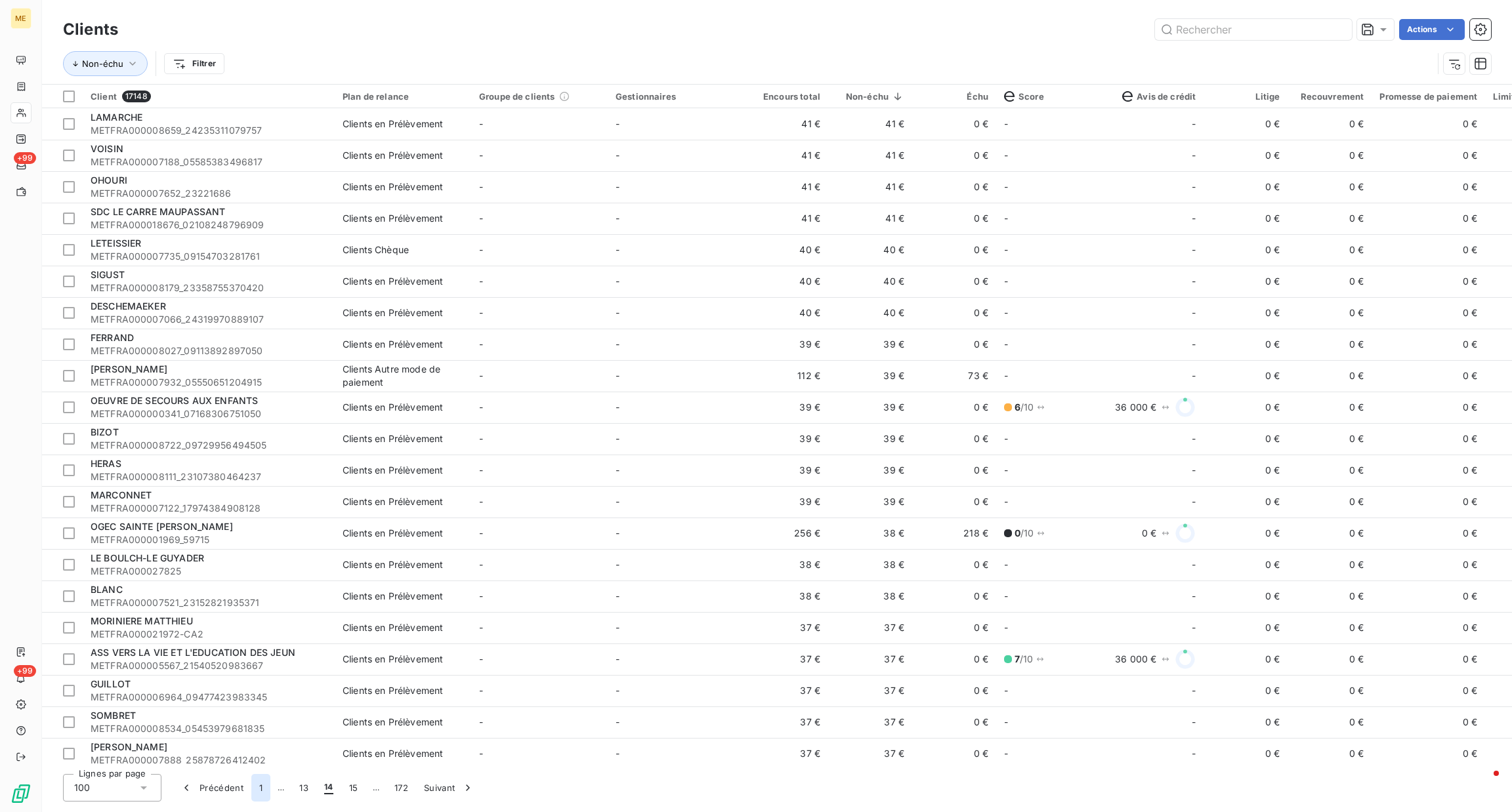
click at [267, 791] on button "1" at bounding box center [260, 788] width 19 height 27
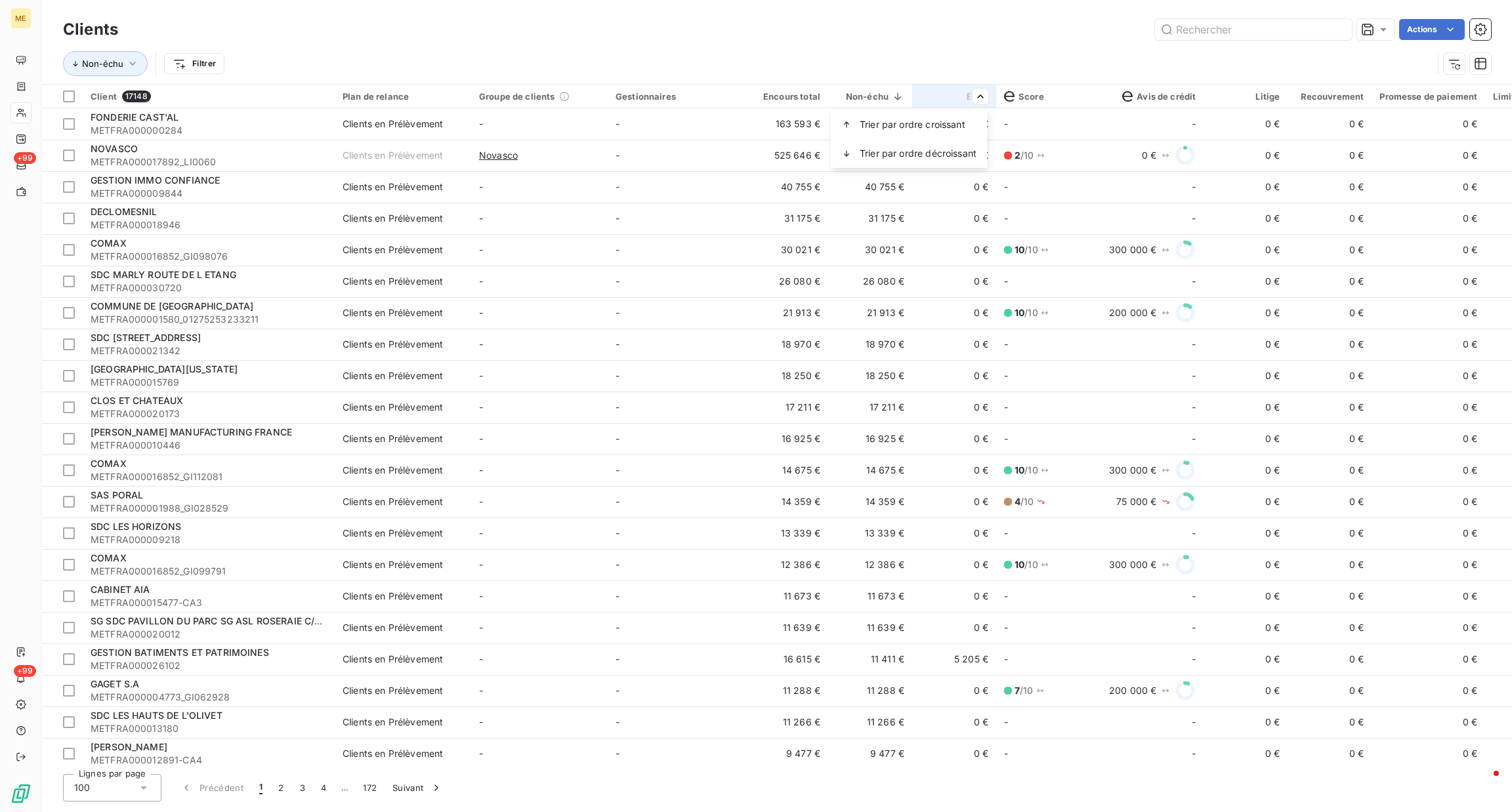
click at [972, 97] on html "ME +99 +99 Clients Actions Non-échu Filtrer Client 17148 Plan de relance Groupe…" at bounding box center [756, 406] width 1512 height 812
click at [959, 149] on span "Trier par ordre décroissant" at bounding box center [918, 153] width 117 height 13
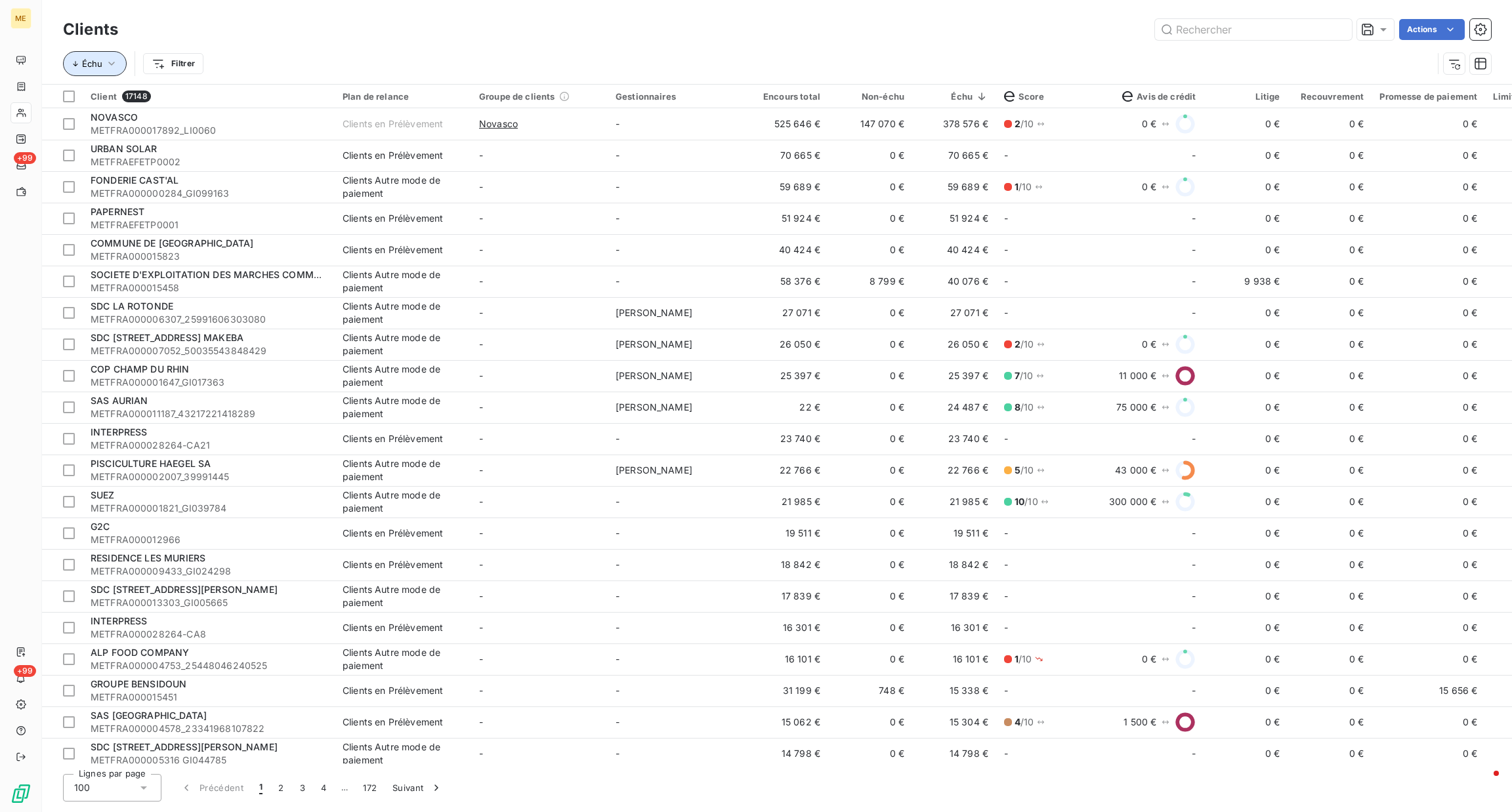
click at [82, 75] on button "Échu" at bounding box center [95, 63] width 64 height 25
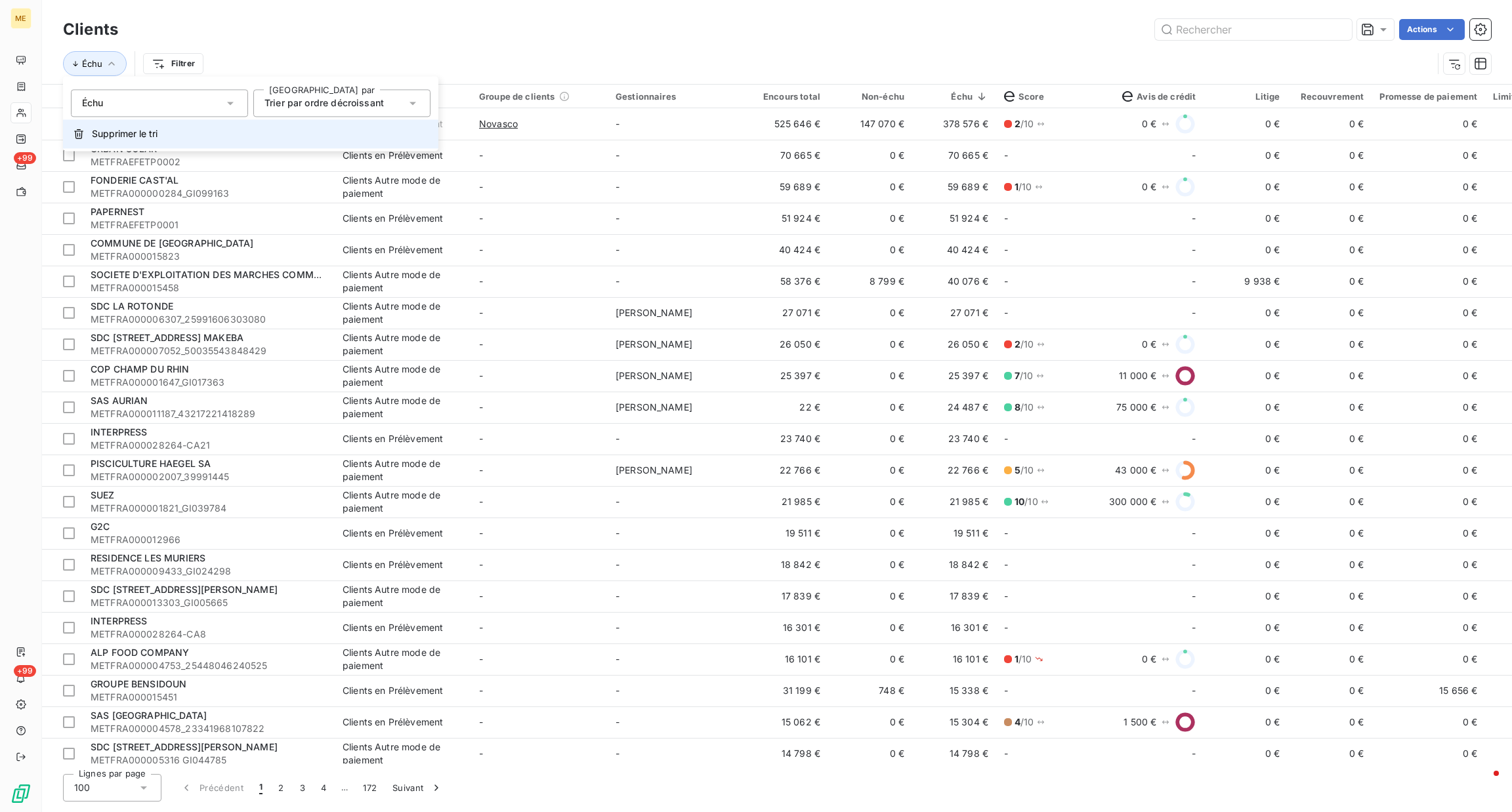
click at [104, 127] on span "Supprimer le tri" at bounding box center [125, 133] width 66 height 13
